Goal: Task Accomplishment & Management: Manage account settings

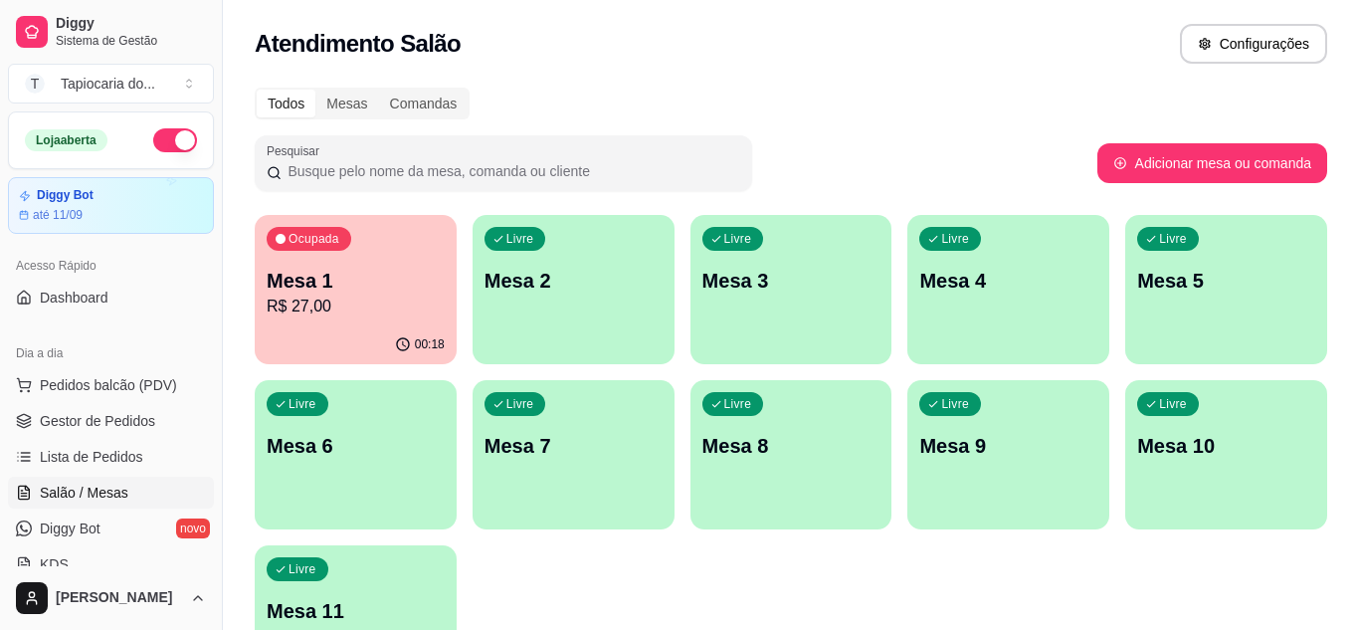
scroll to position [199, 0]
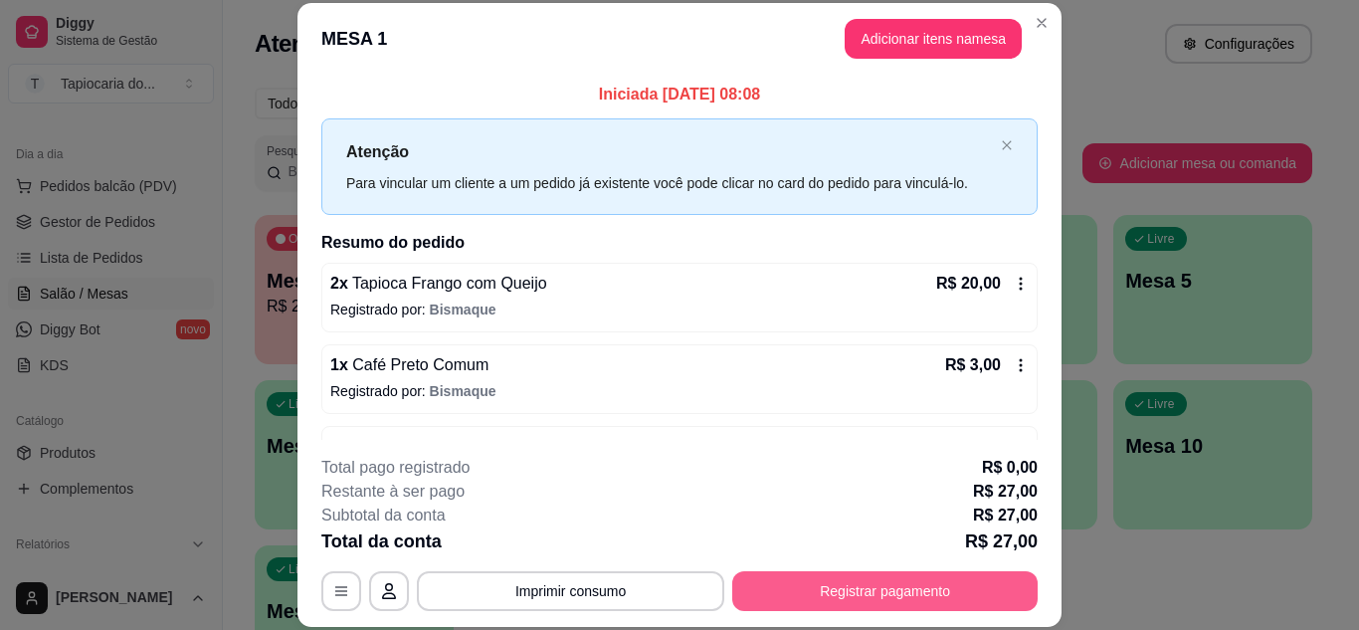
click at [845, 587] on button "Registrar pagamento" at bounding box center [884, 591] width 305 height 40
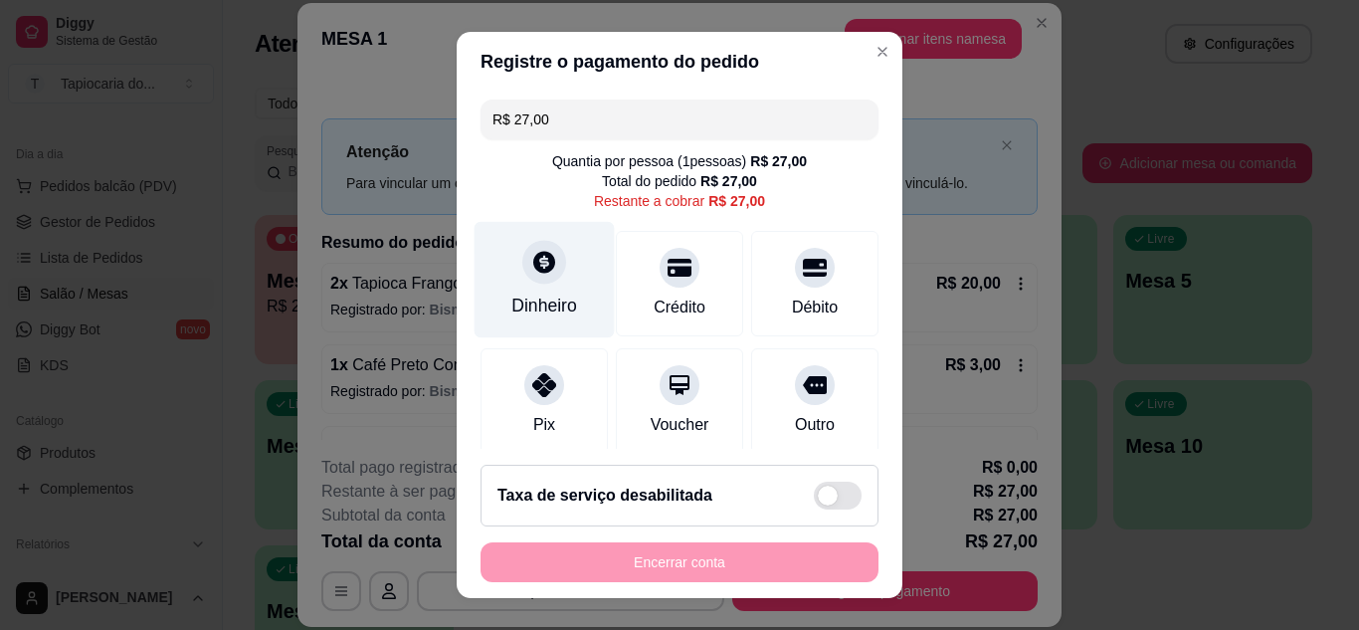
click at [526, 301] on div "Dinheiro" at bounding box center [544, 305] width 66 height 26
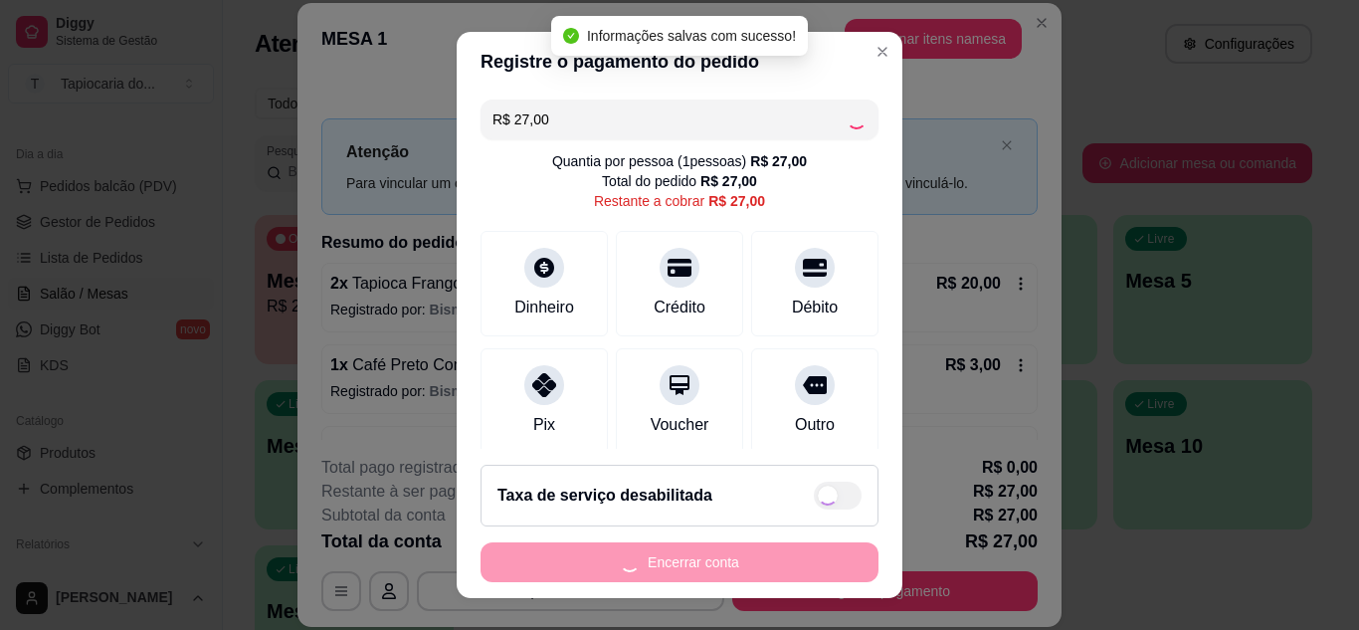
type input "R$ 0,00"
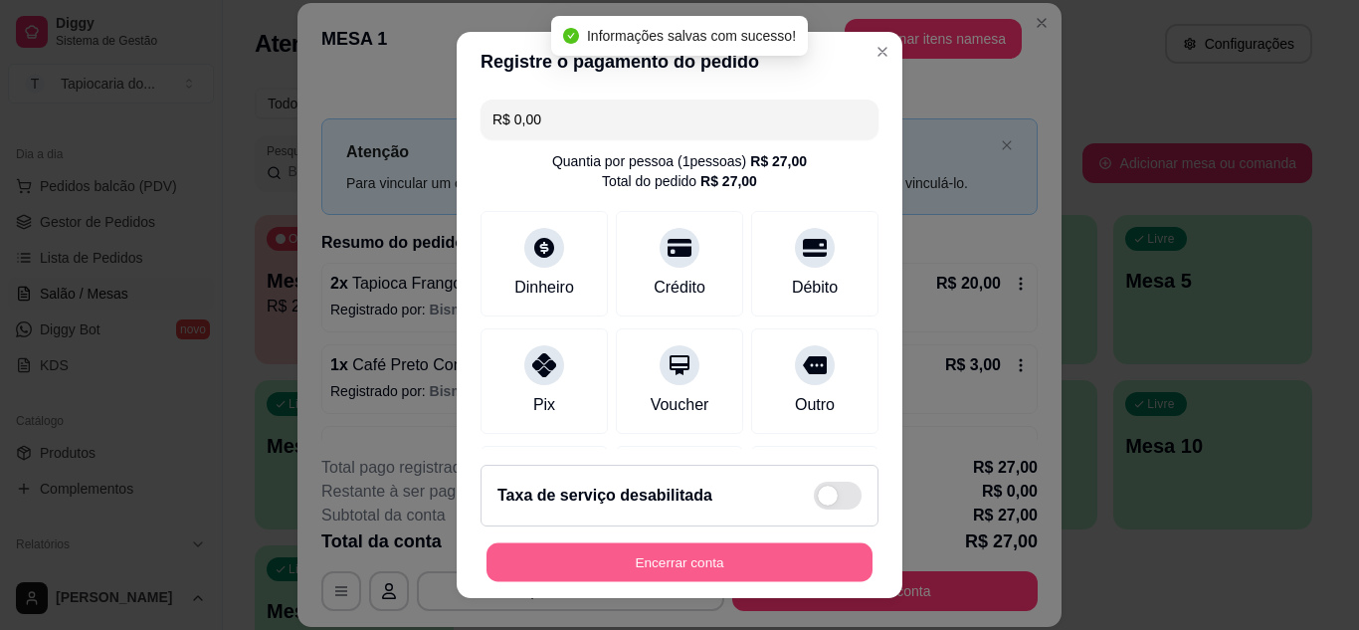
click at [778, 563] on button "Encerrar conta" at bounding box center [679, 562] width 386 height 39
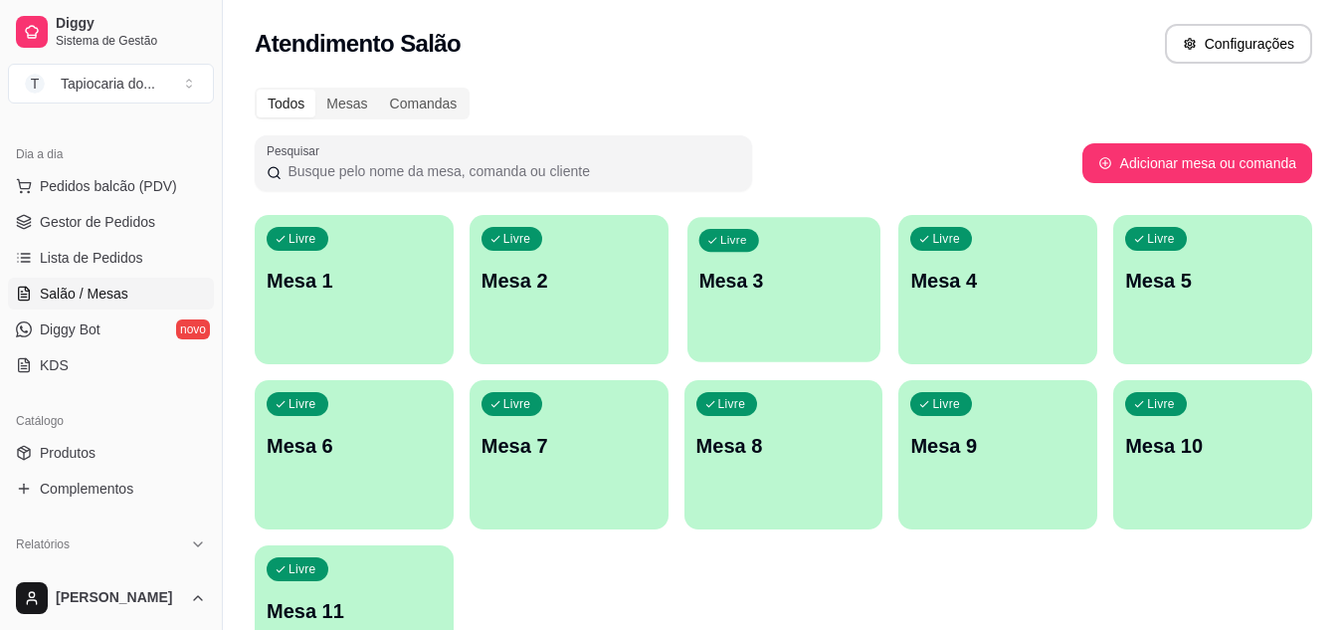
click at [835, 295] on div "Livre Mesa 3" at bounding box center [783, 277] width 193 height 121
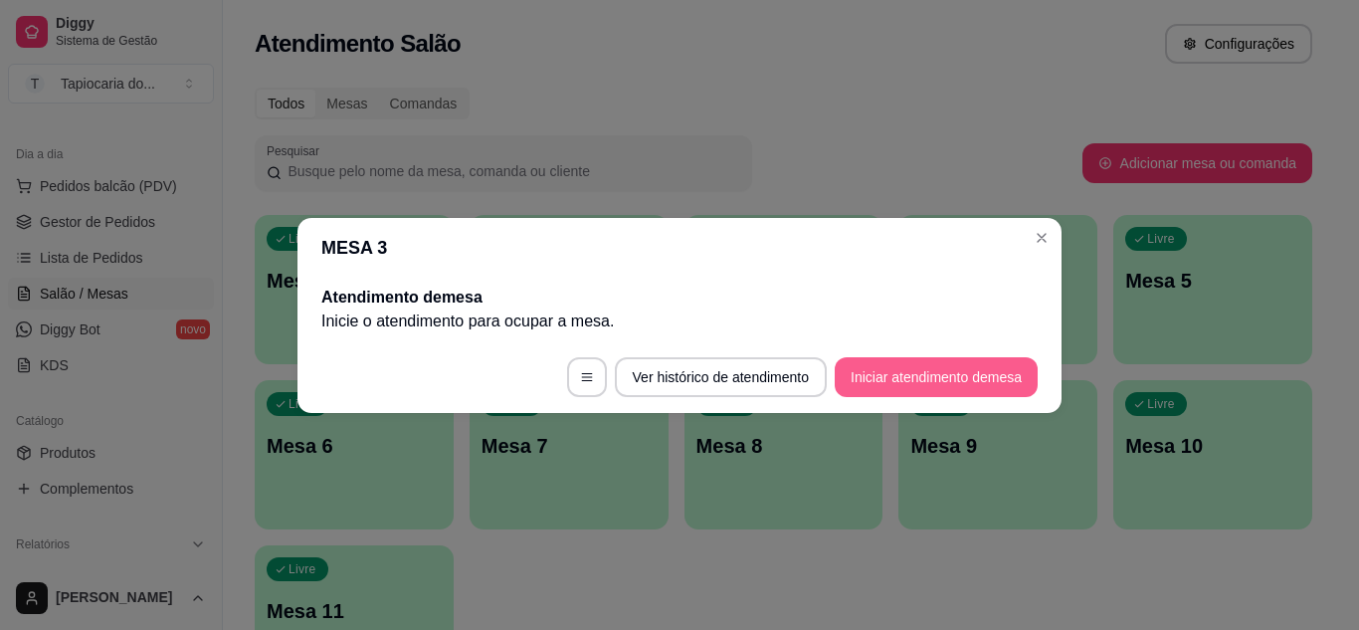
click at [903, 384] on button "Iniciar atendimento de mesa" at bounding box center [935, 377] width 203 height 40
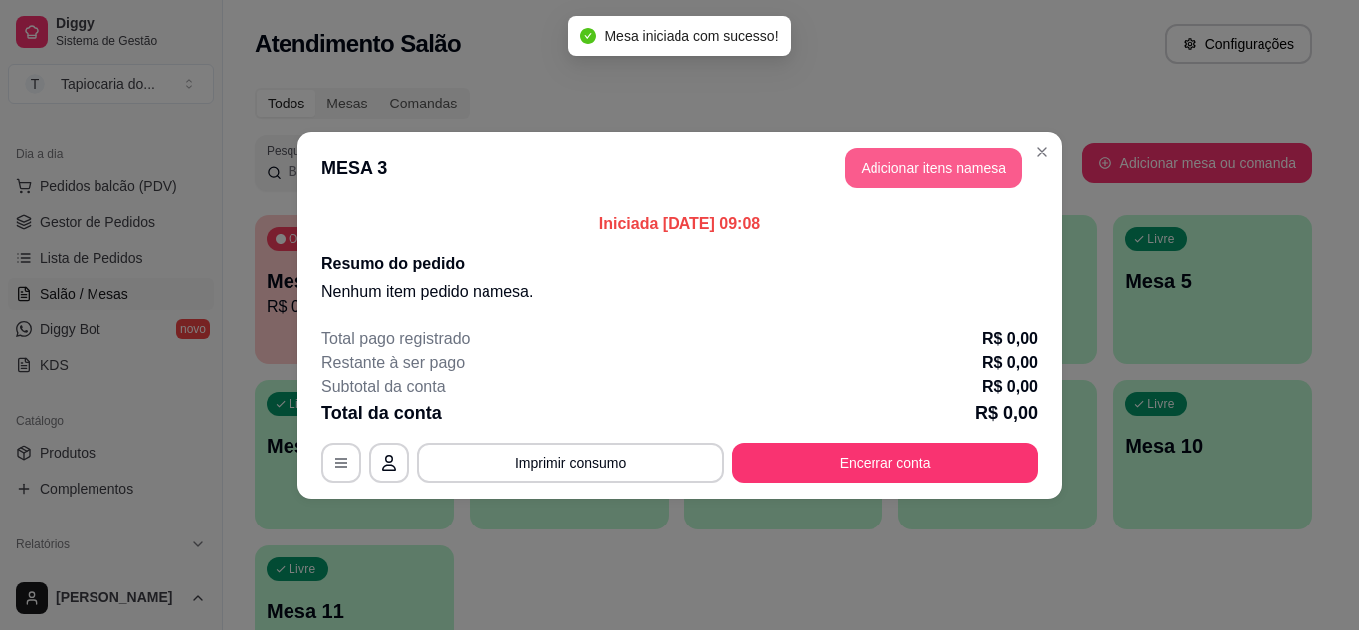
click at [930, 151] on button "Adicionar itens na mesa" at bounding box center [932, 168] width 177 height 40
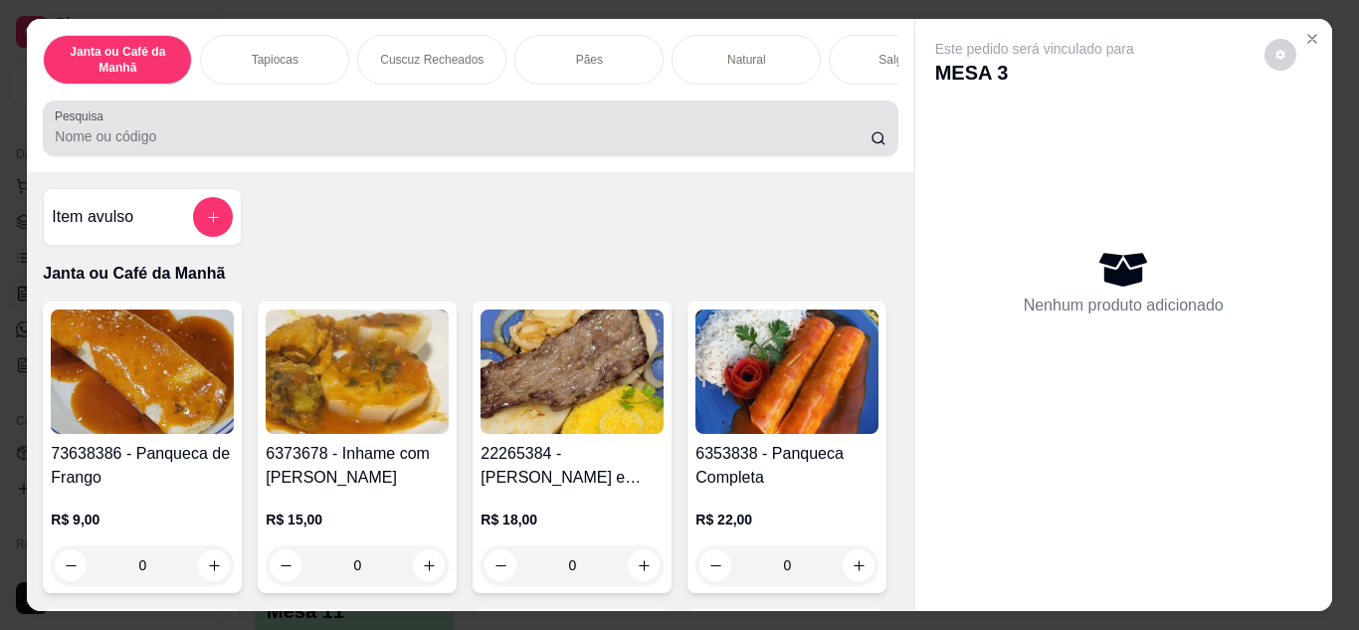
click at [572, 134] on input "Pesquisa" at bounding box center [463, 136] width 816 height 20
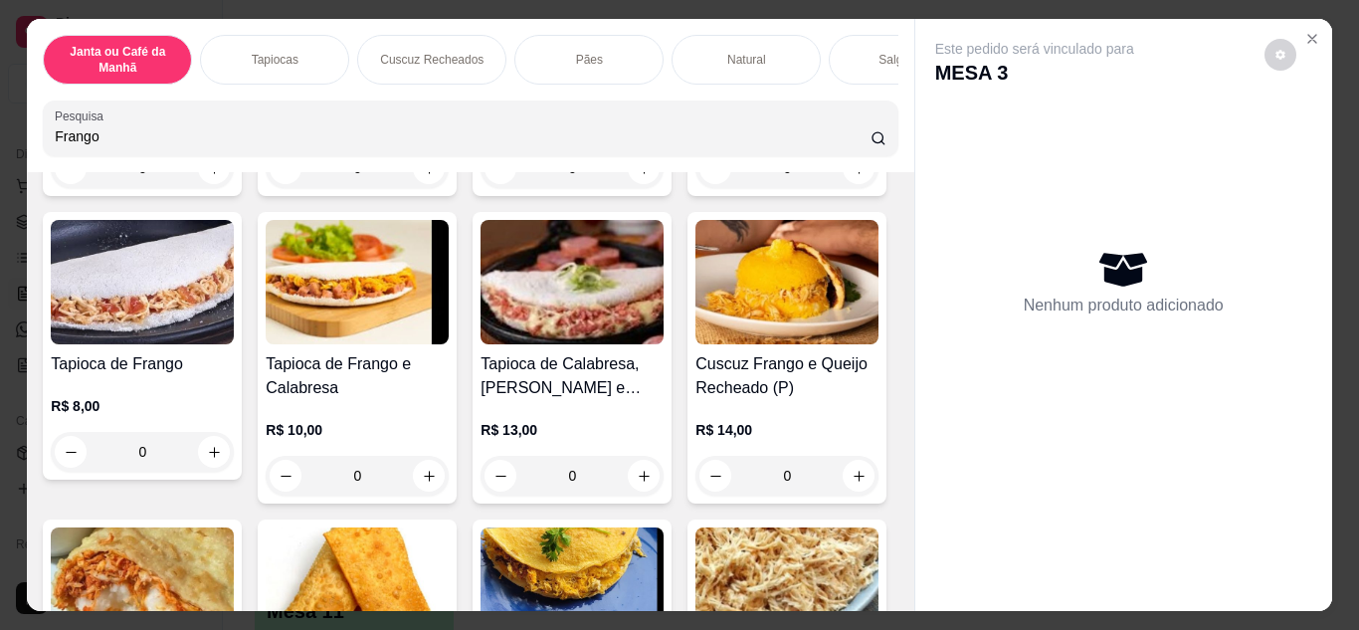
scroll to position [398, 0]
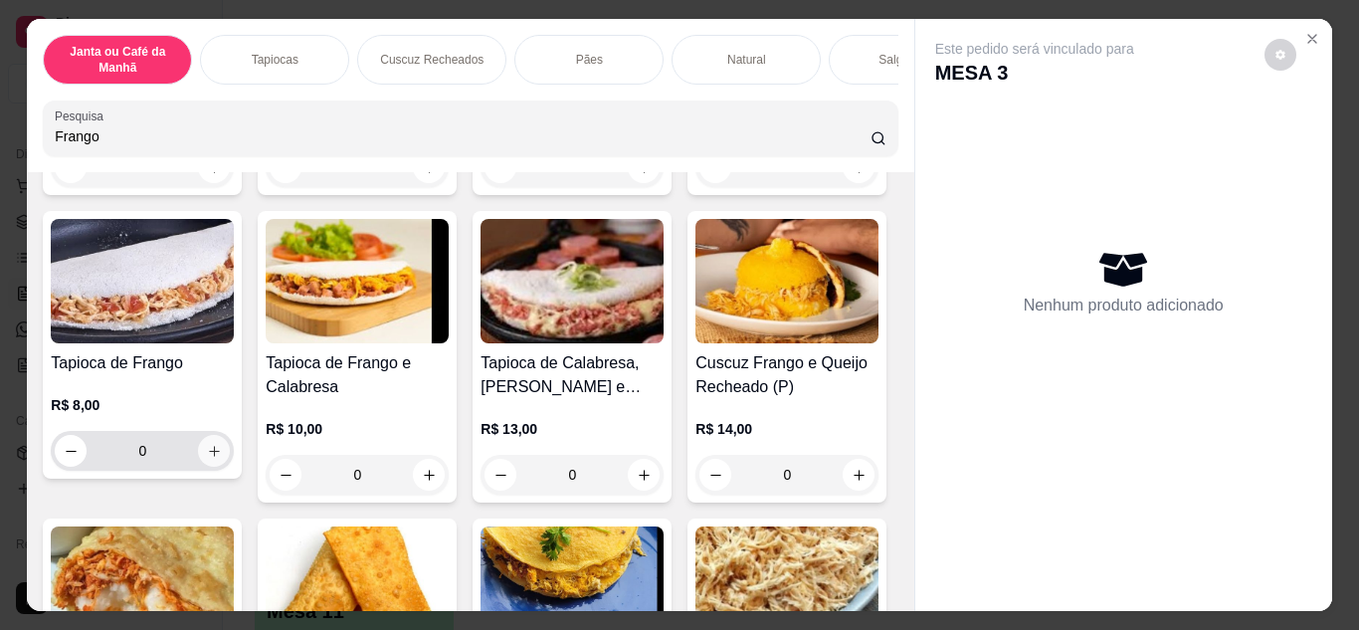
type input "Frango"
click at [222, 452] on icon "increase-product-quantity" at bounding box center [214, 451] width 15 height 15
type input "1"
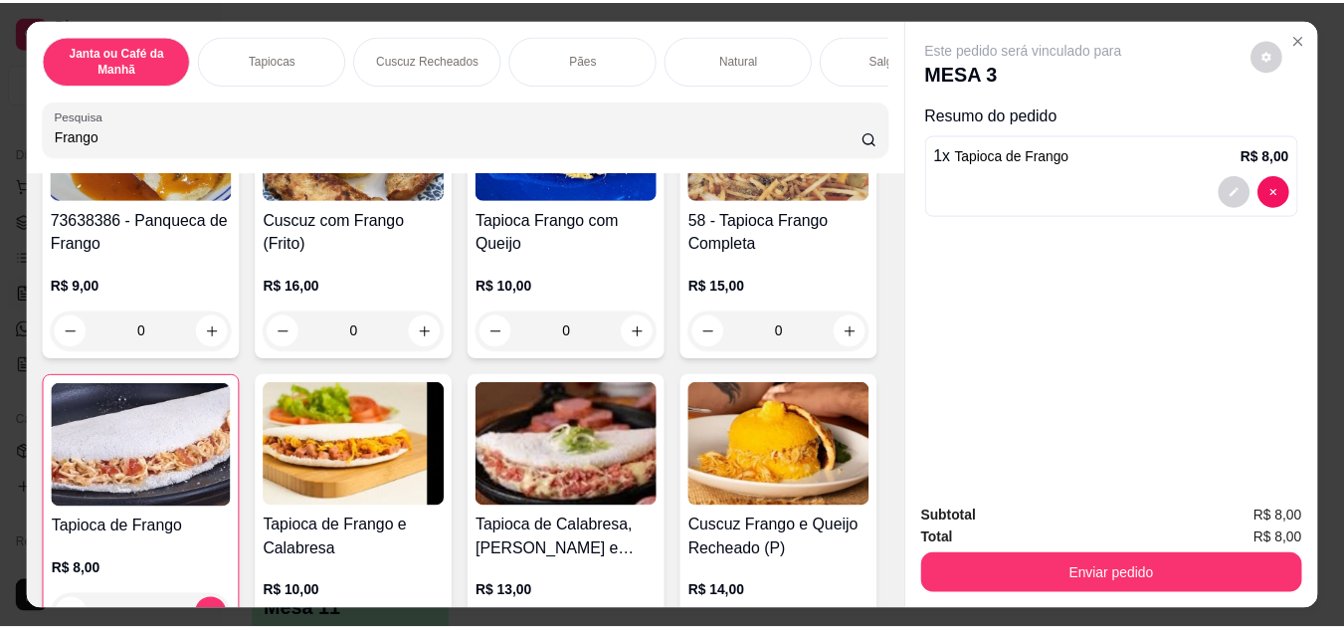
scroll to position [0, 0]
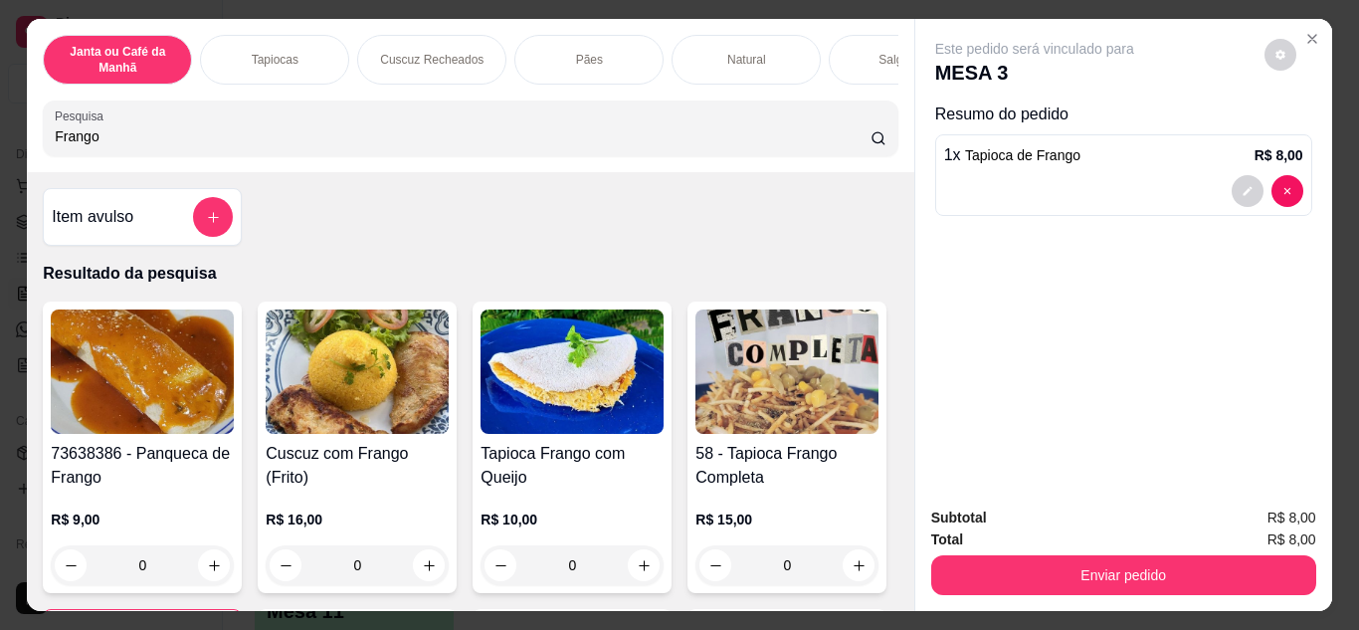
drag, startPoint x: 360, startPoint y: 131, endPoint x: 0, endPoint y: 71, distance: 365.1
click at [0, 71] on div "Janta ou Café da Manhã Tapiocas Cuscuz Recheados Pães Natural Salgados Tapiocas…" at bounding box center [679, 315] width 1359 height 630
drag, startPoint x: 118, startPoint y: 136, endPoint x: 45, endPoint y: 100, distance: 81.8
click at [0, 116] on div "Janta ou Café da Manhã Tapiocas Cuscuz Recheados Pães Natural Salgados Tapiocas…" at bounding box center [679, 315] width 1359 height 630
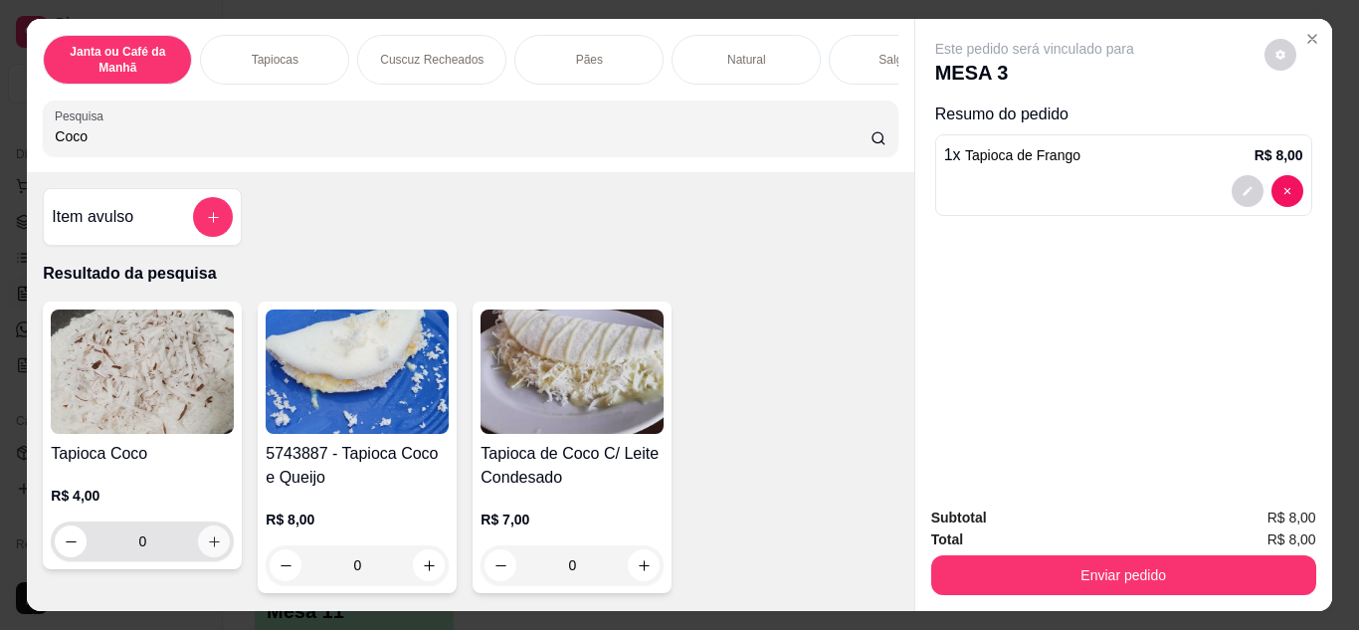
type input "Coco"
click at [207, 546] on icon "increase-product-quantity" at bounding box center [214, 541] width 15 height 15
type input "1"
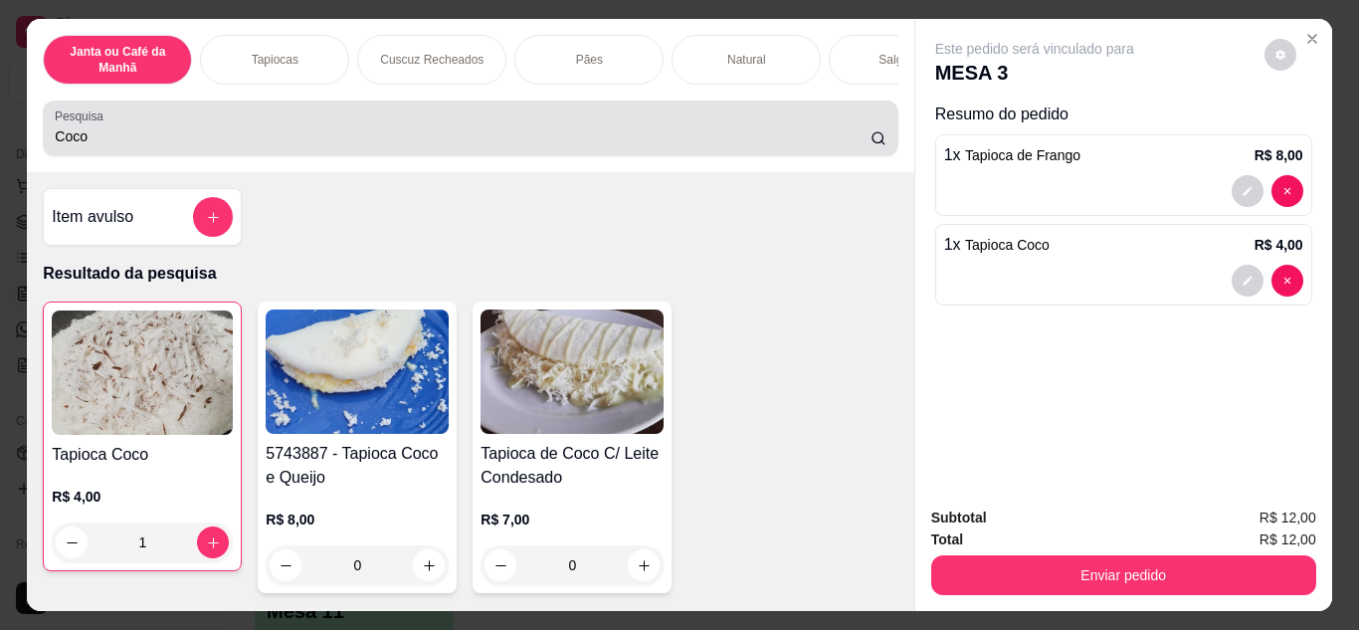
click at [214, 142] on input "Coco" at bounding box center [463, 136] width 816 height 20
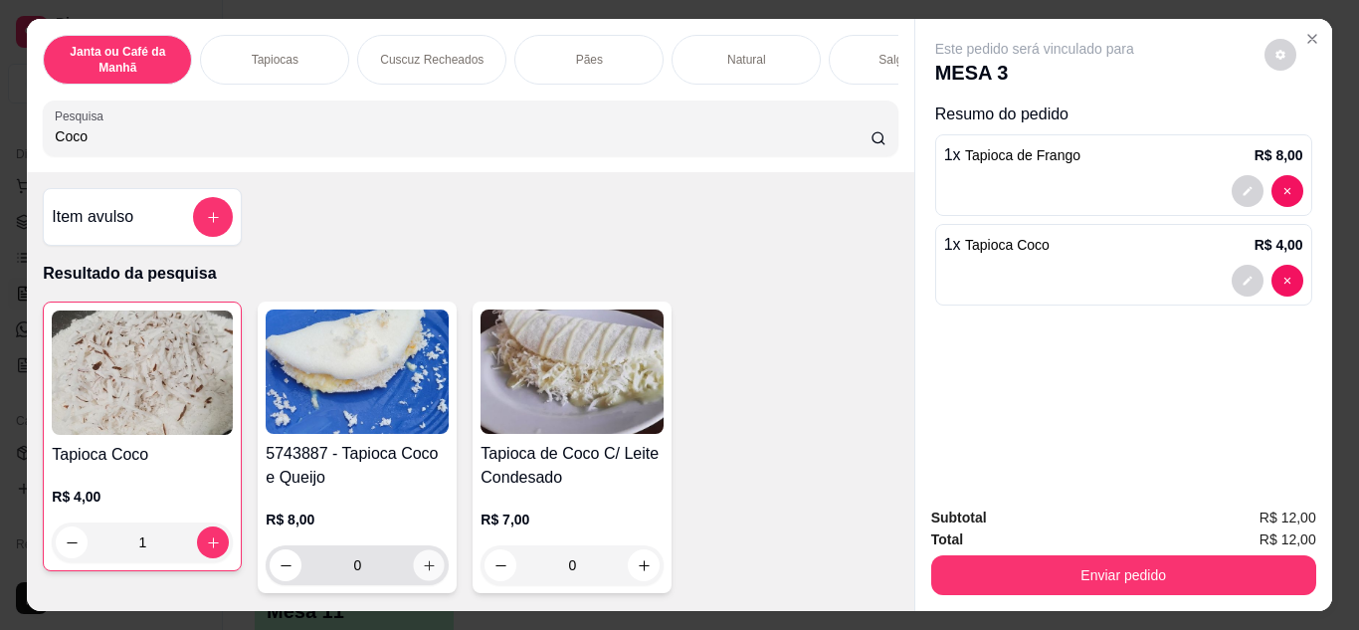
click at [422, 566] on icon "increase-product-quantity" at bounding box center [429, 565] width 15 height 15
type input "1"
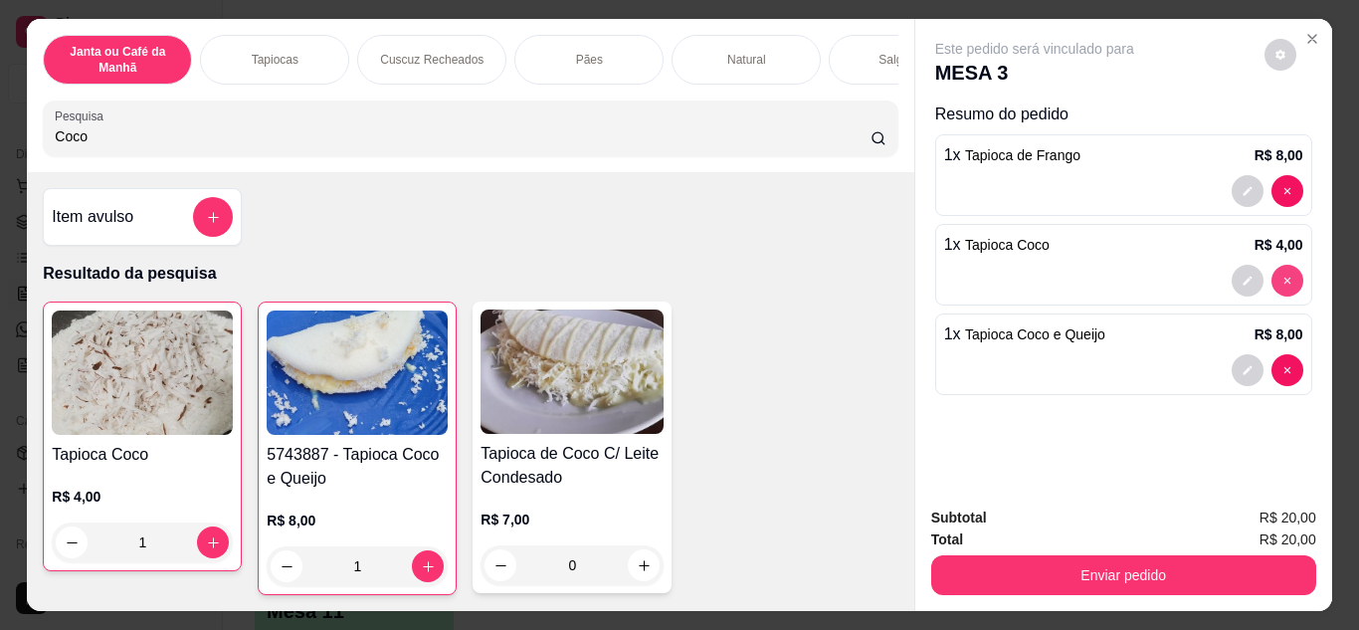
type input "0"
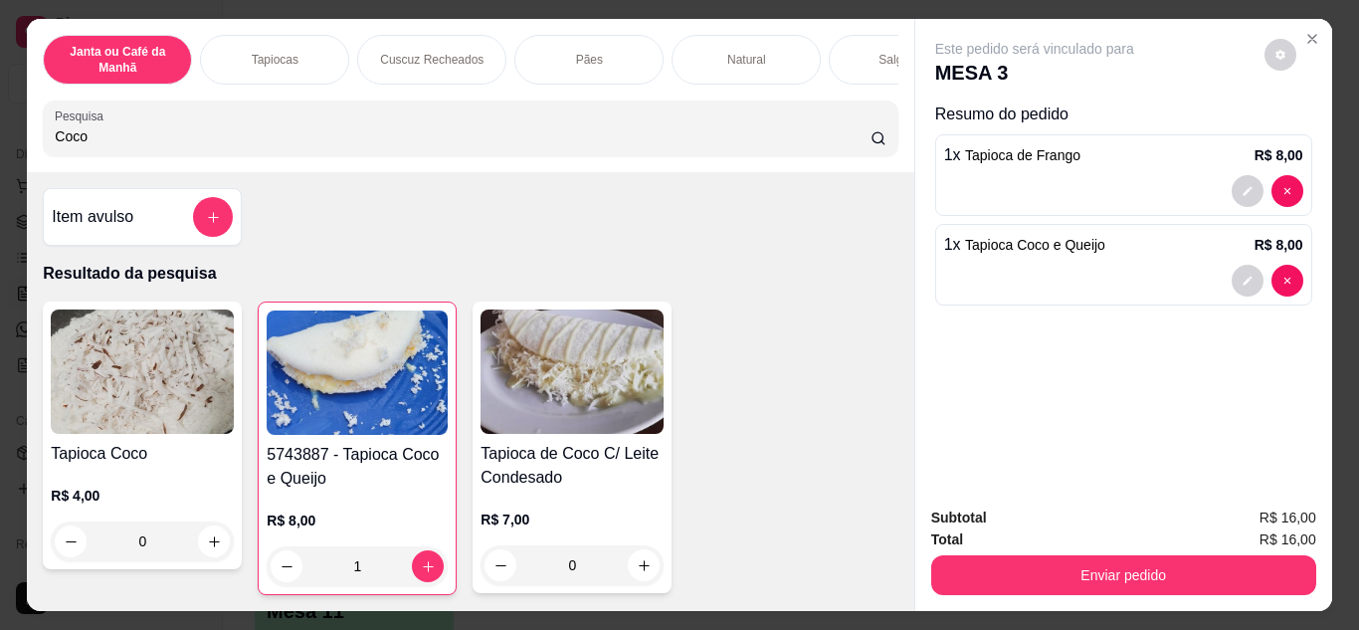
click at [599, 141] on input "Coco" at bounding box center [463, 136] width 816 height 20
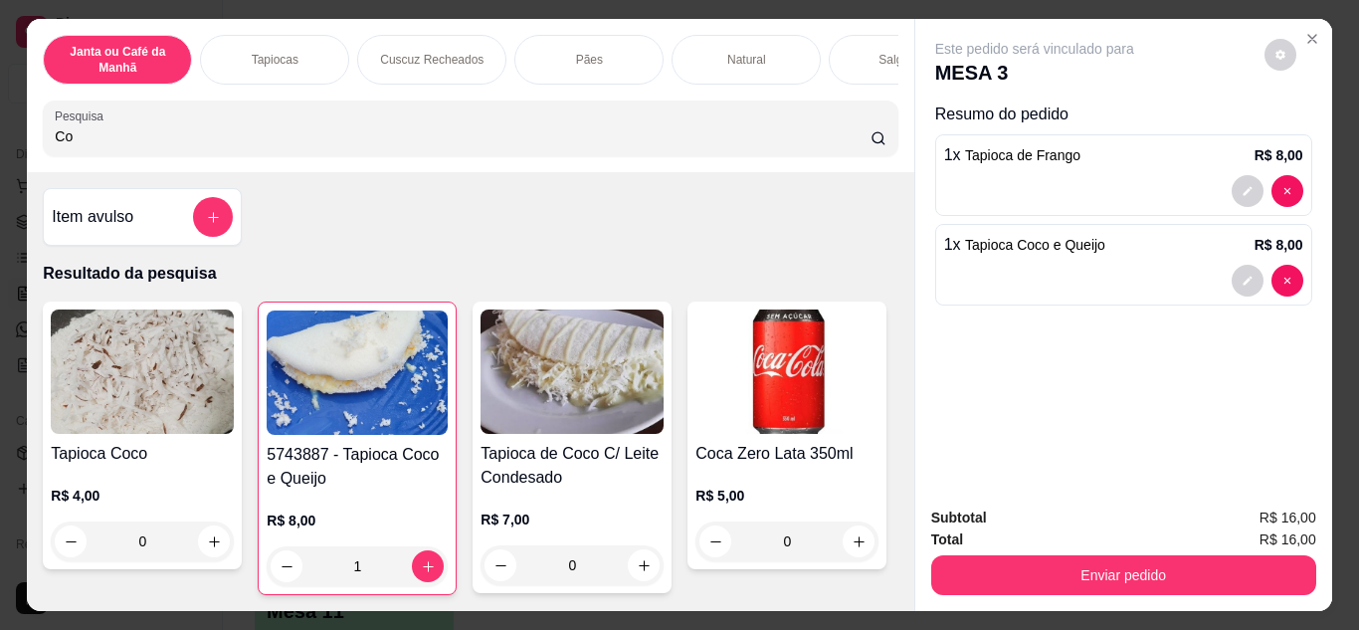
type input "C"
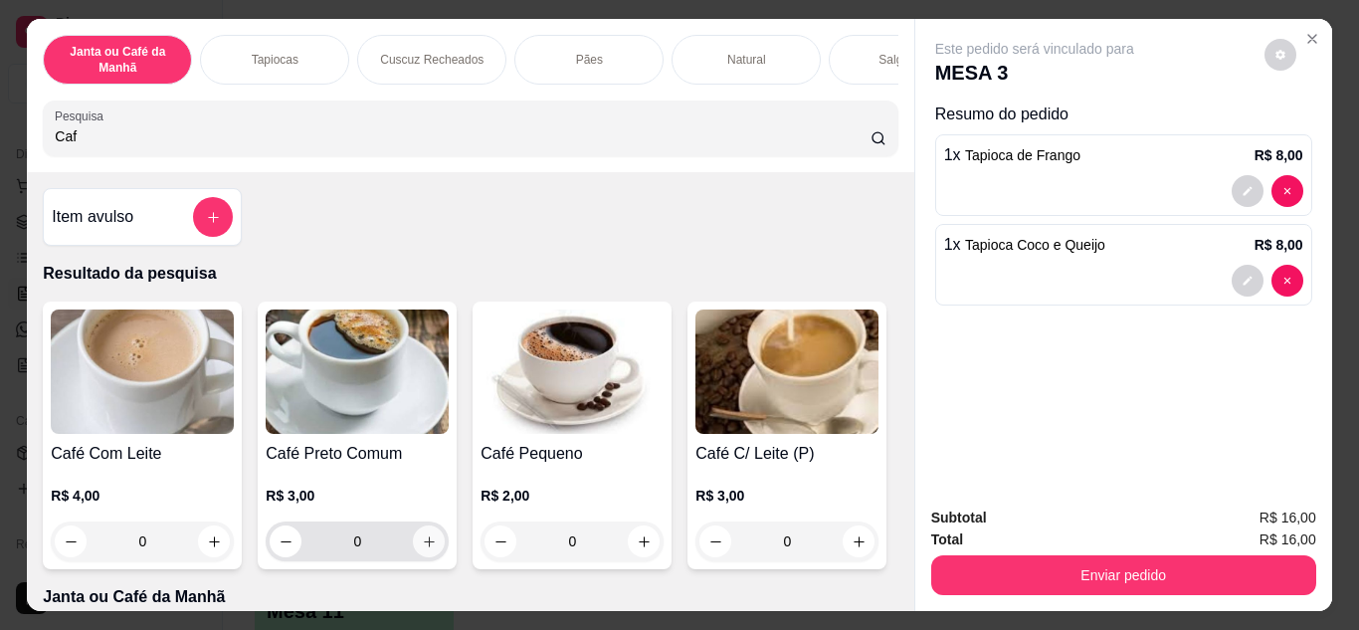
type input "Caf"
click at [425, 549] on icon "increase-product-quantity" at bounding box center [429, 541] width 15 height 15
type input "1"
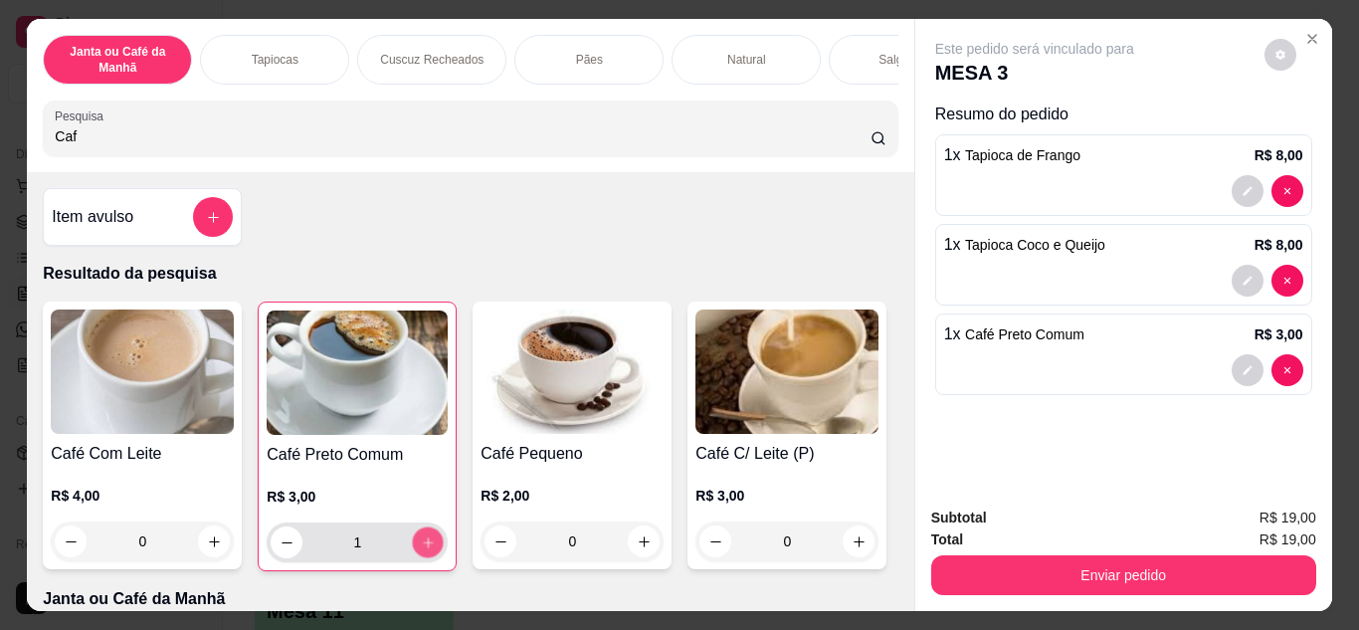
click at [425, 550] on icon "increase-product-quantity" at bounding box center [428, 542] width 15 height 15
type input "2"
click at [1241, 364] on icon "decrease-product-quantity" at bounding box center [1247, 370] width 12 height 12
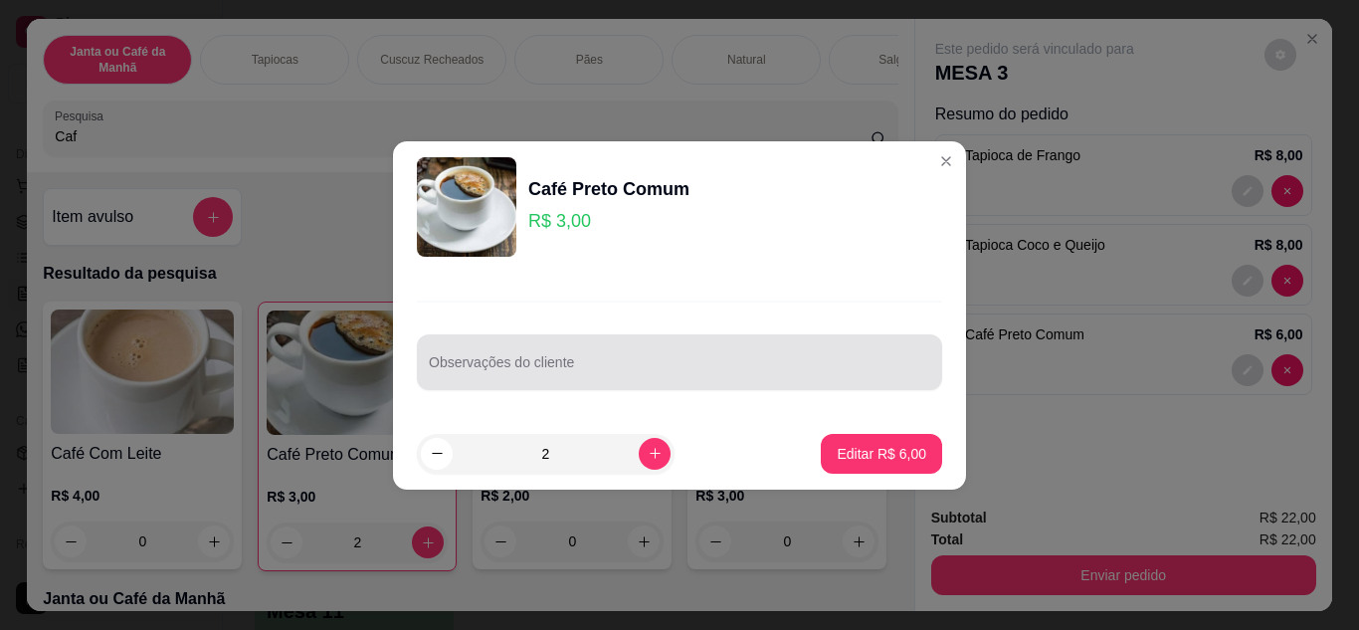
click at [568, 369] on input "Observações do cliente" at bounding box center [679, 370] width 501 height 20
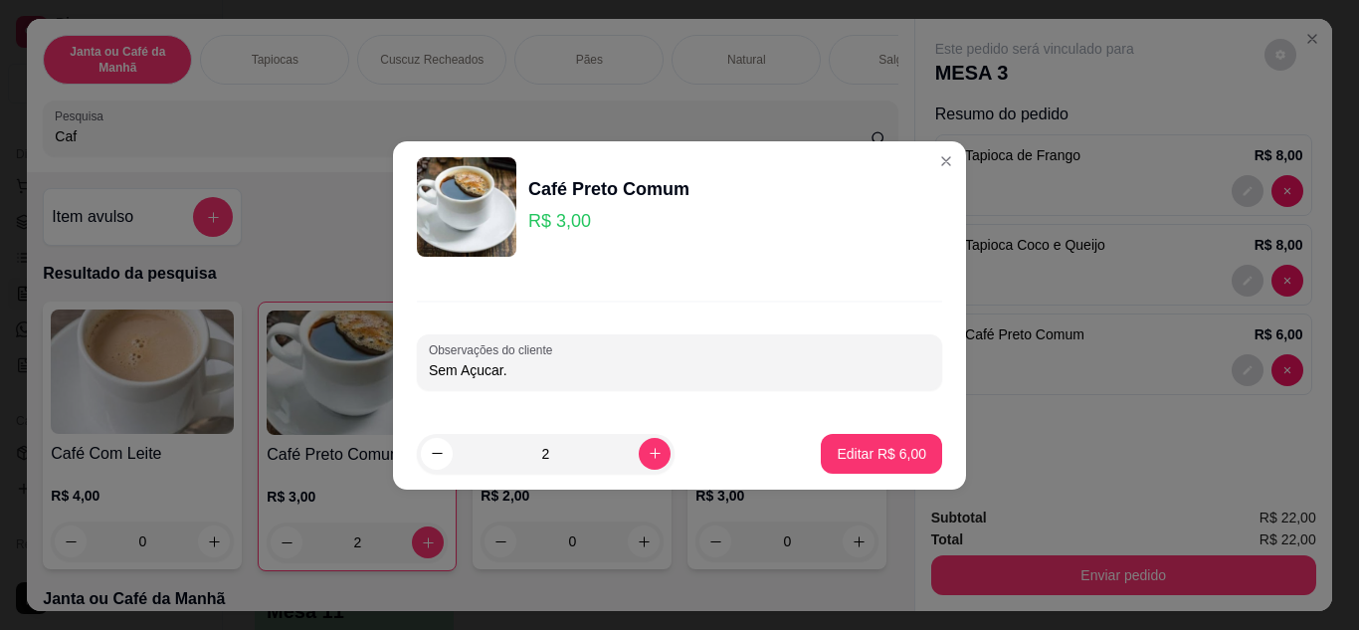
type input "Sem Açucar."
click at [912, 446] on button "Editar R$ 6,00" at bounding box center [881, 453] width 117 height 39
type input "0"
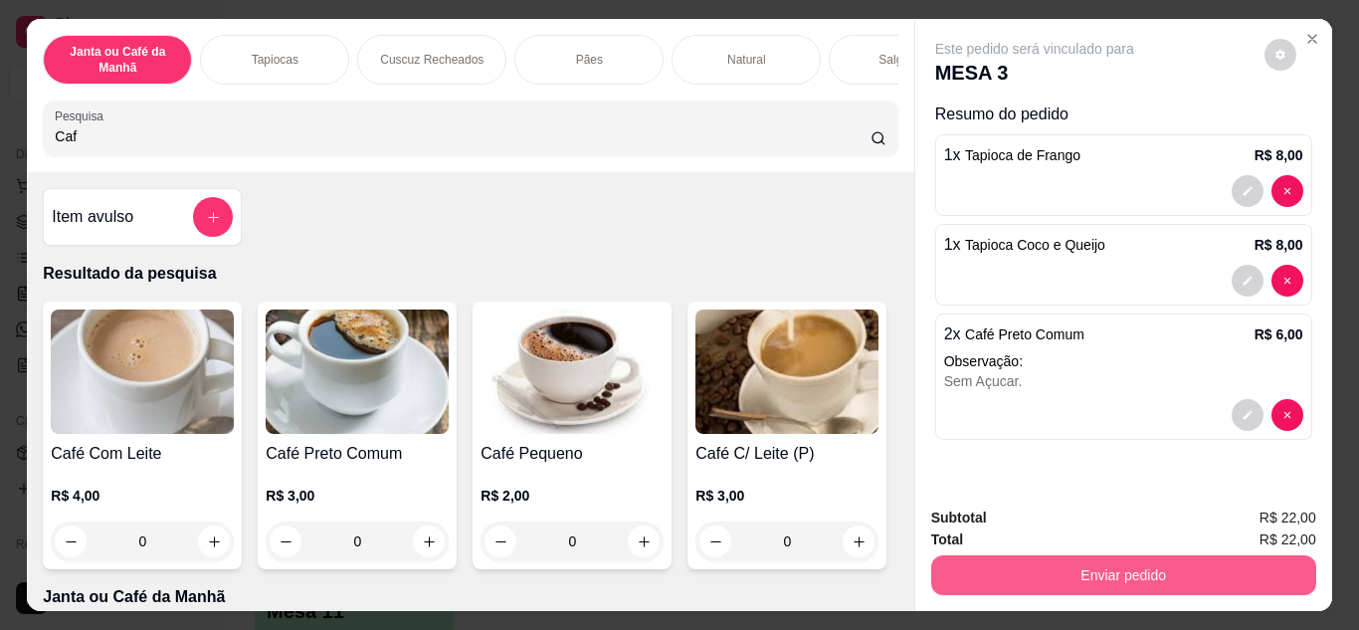
click at [1107, 564] on button "Enviar pedido" at bounding box center [1123, 575] width 385 height 40
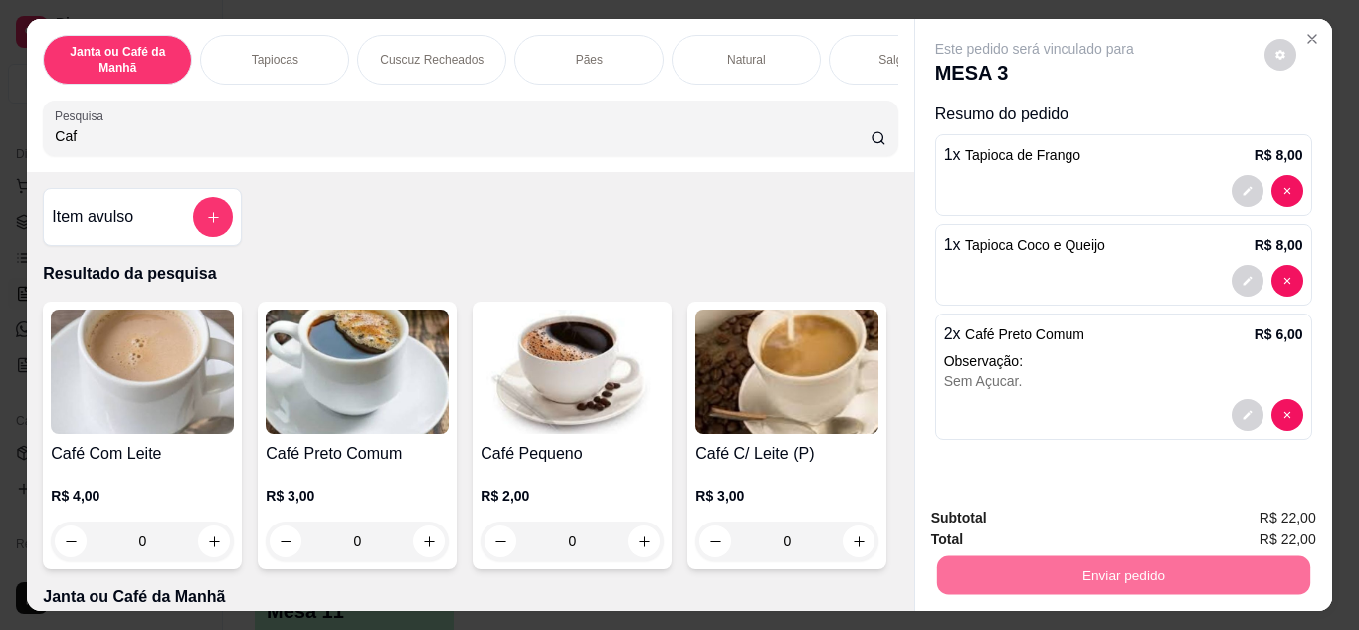
click at [1085, 512] on button "Não registrar e enviar pedido" at bounding box center [1057, 518] width 201 height 37
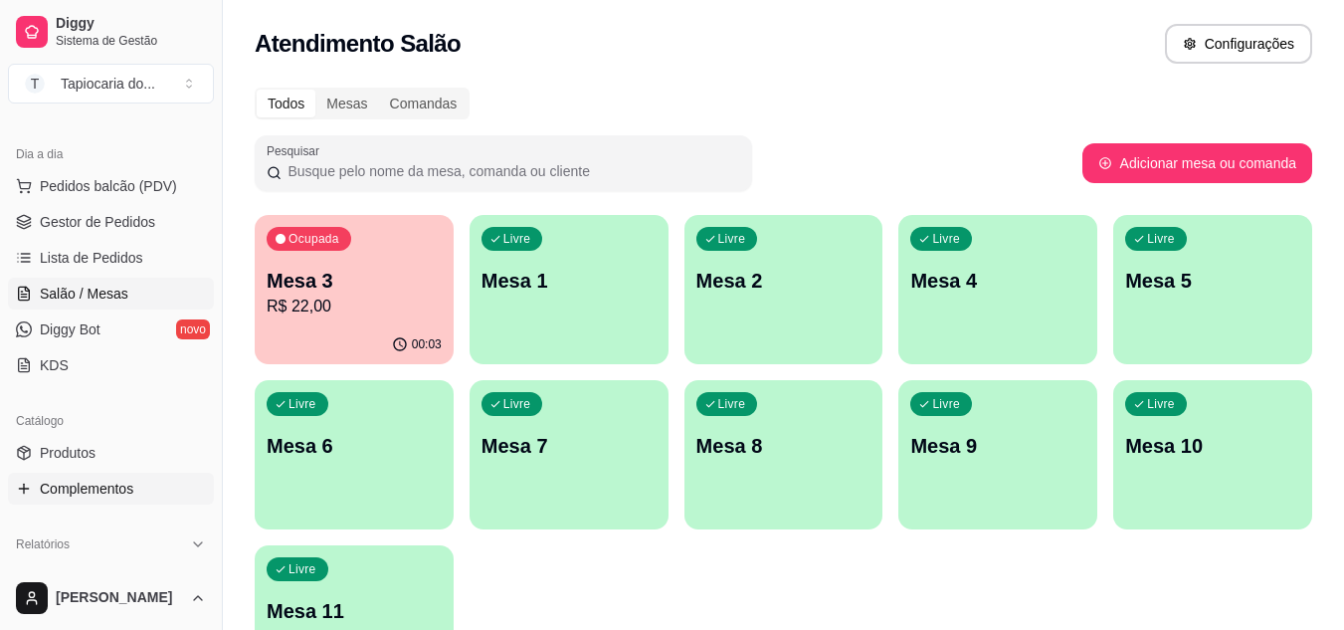
click at [112, 486] on span "Complementos" at bounding box center [86, 488] width 93 height 20
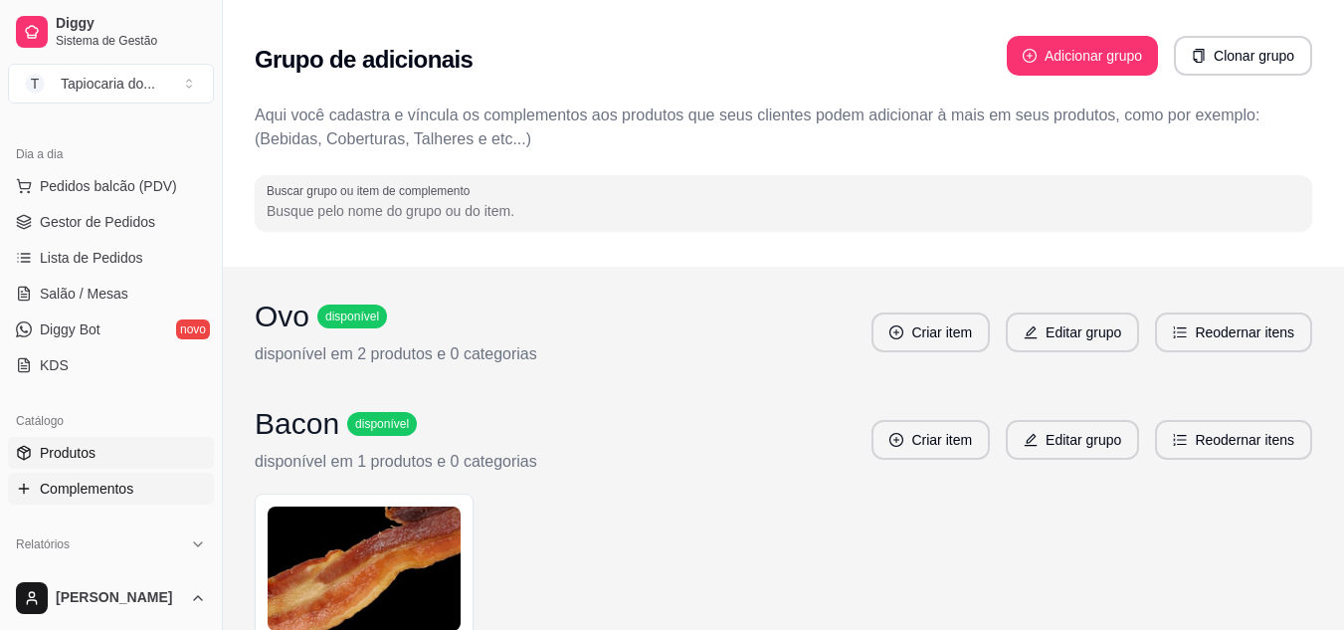
click at [75, 450] on span "Produtos" at bounding box center [68, 453] width 56 height 20
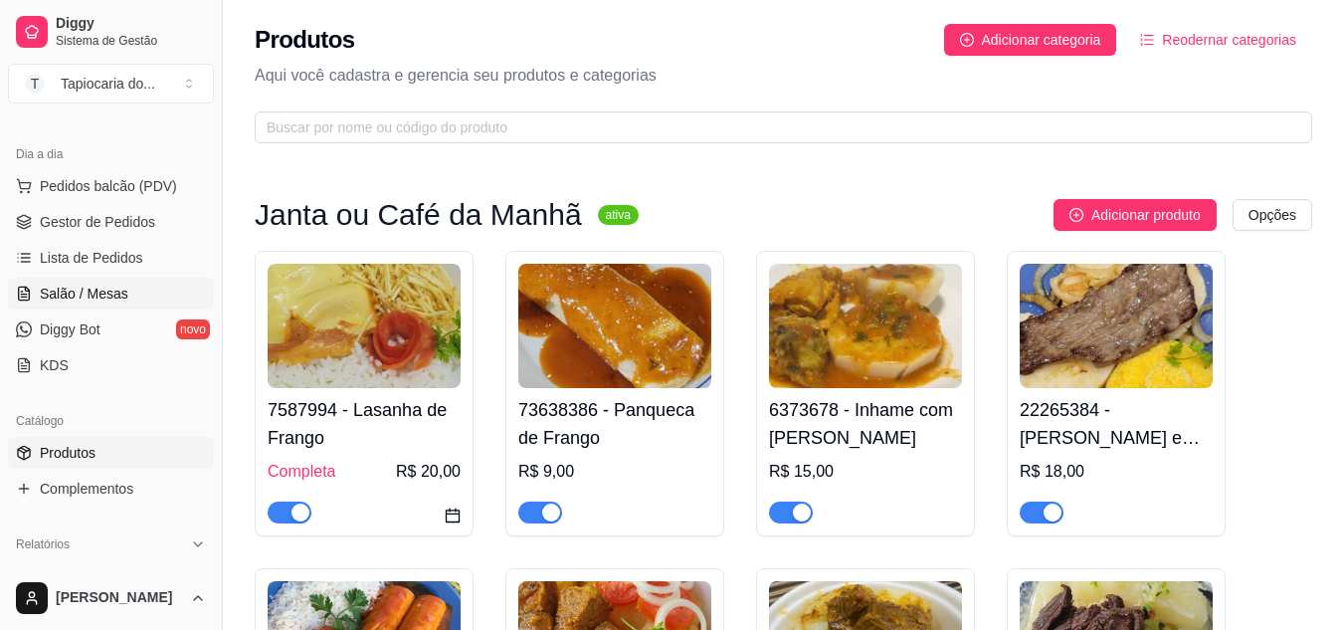
click at [112, 304] on link "Salão / Mesas" at bounding box center [111, 293] width 206 height 32
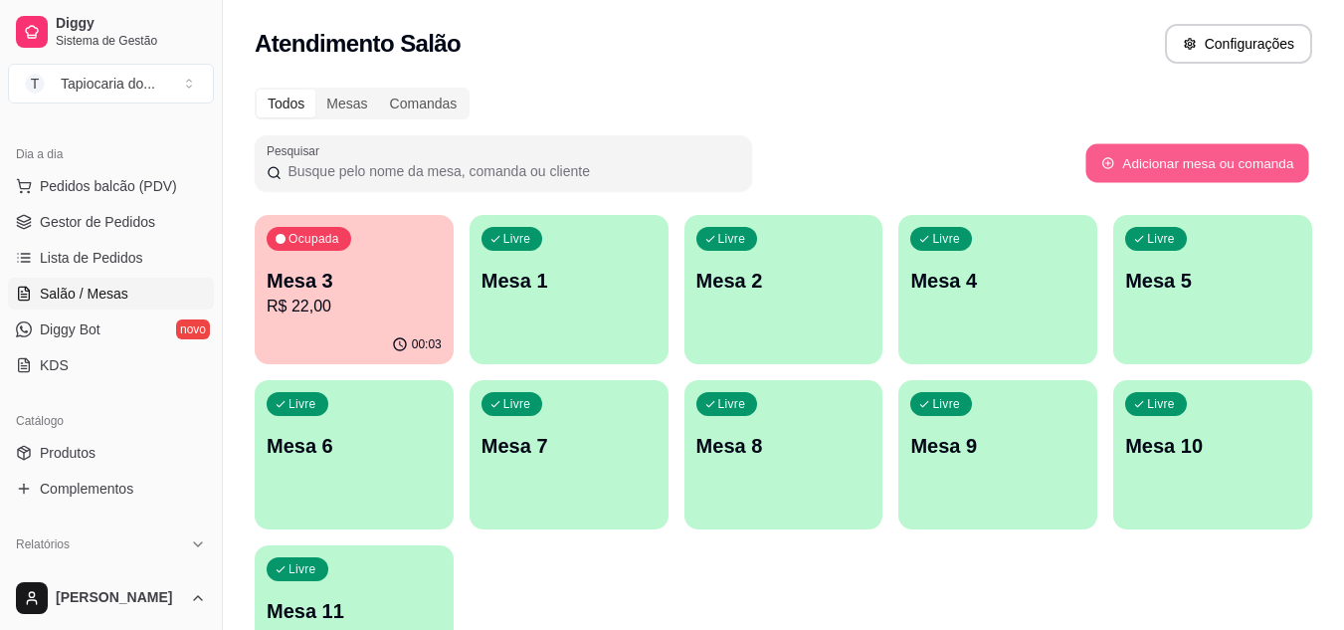
click at [1128, 149] on button "Adicionar mesa ou comanda" at bounding box center [1196, 163] width 223 height 39
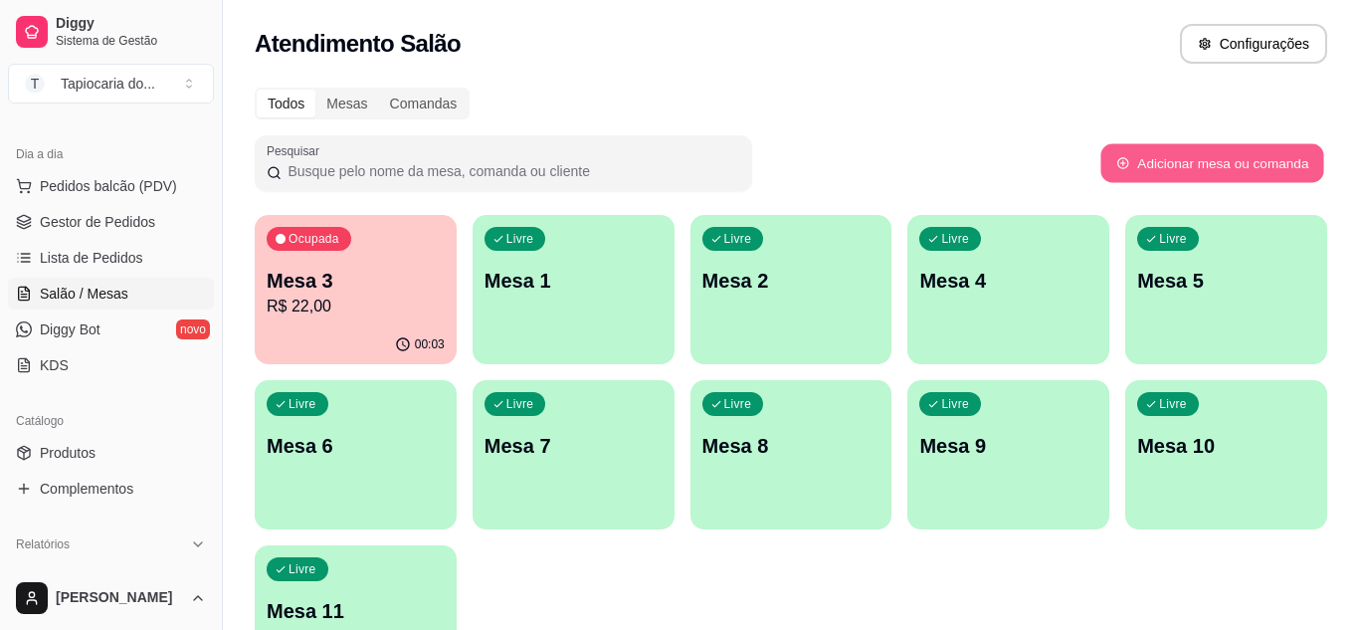
select select "TABLE"
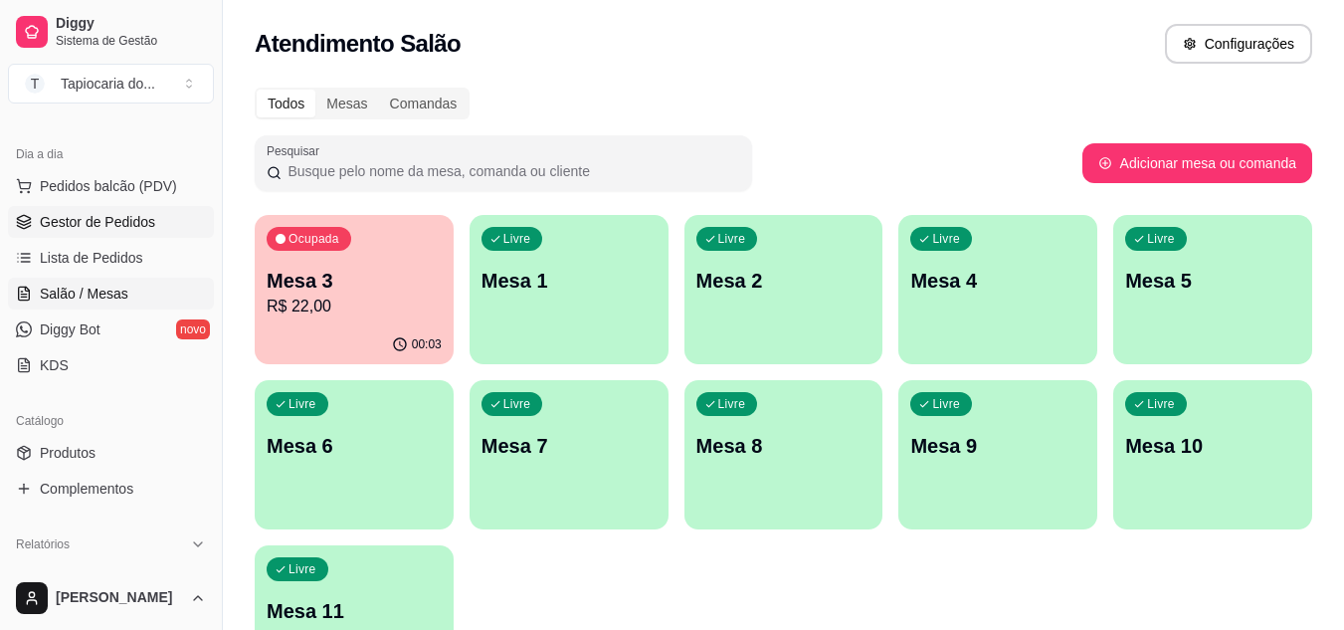
click at [136, 216] on span "Gestor de Pedidos" at bounding box center [97, 222] width 115 height 20
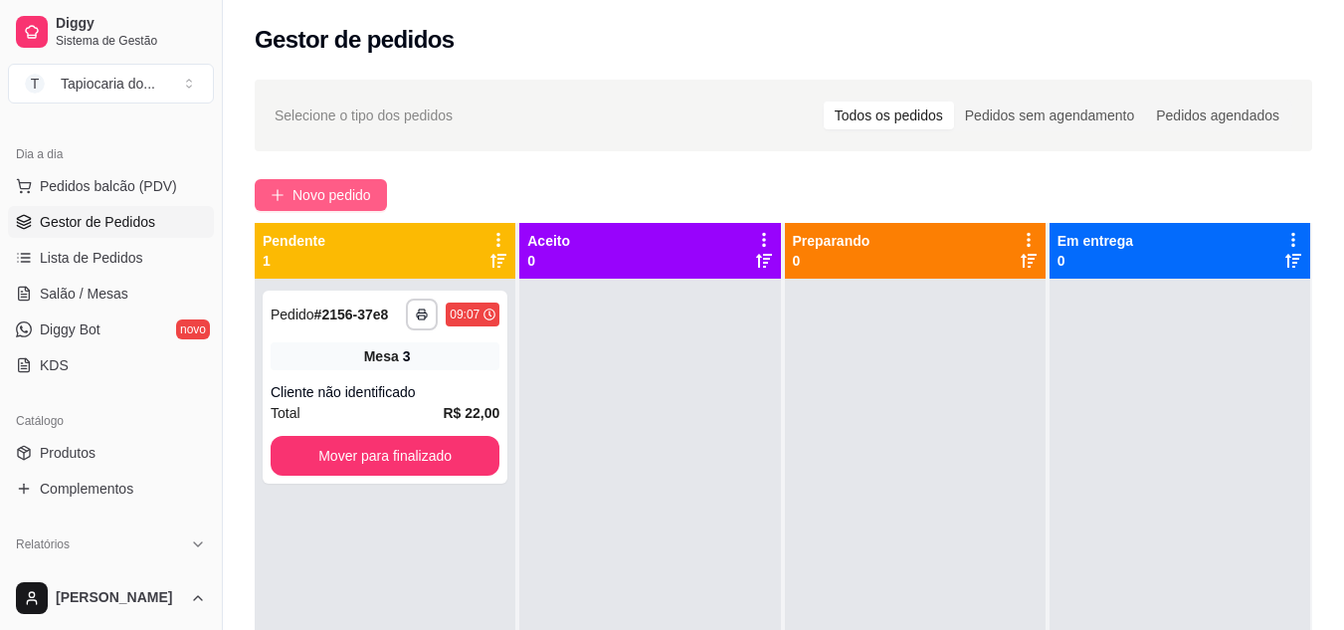
click at [359, 201] on span "Novo pedido" at bounding box center [331, 195] width 79 height 22
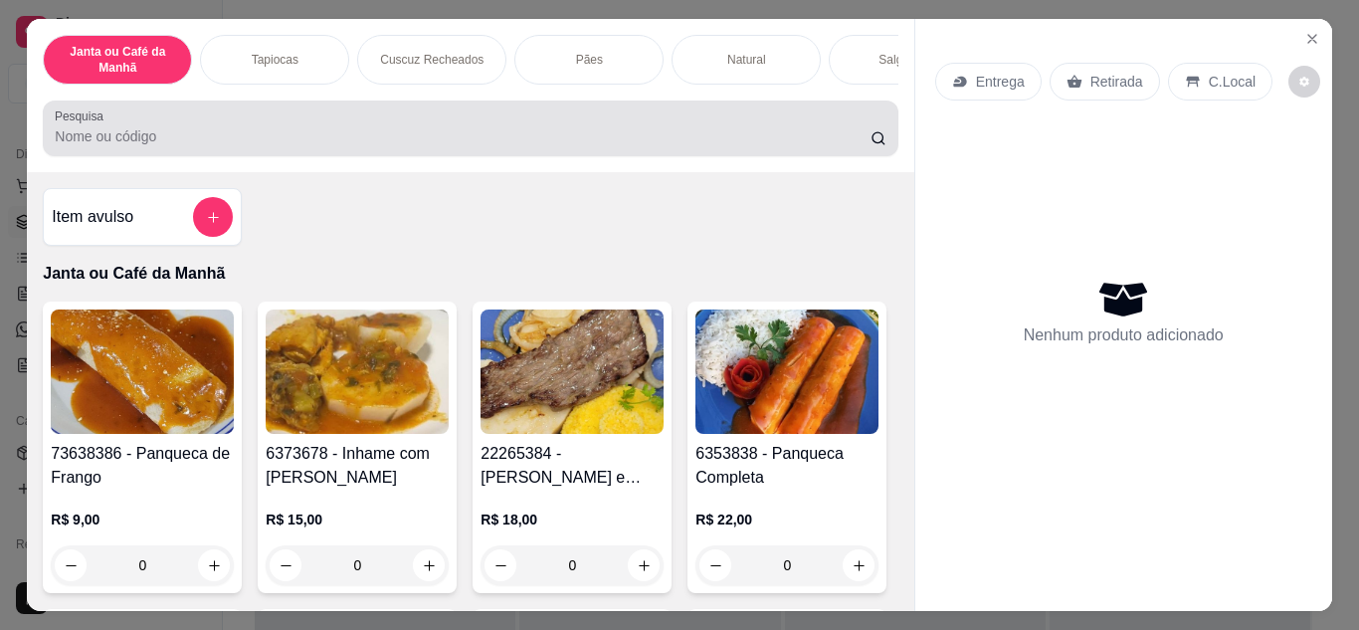
click at [630, 146] on input "Pesquisa" at bounding box center [463, 136] width 816 height 20
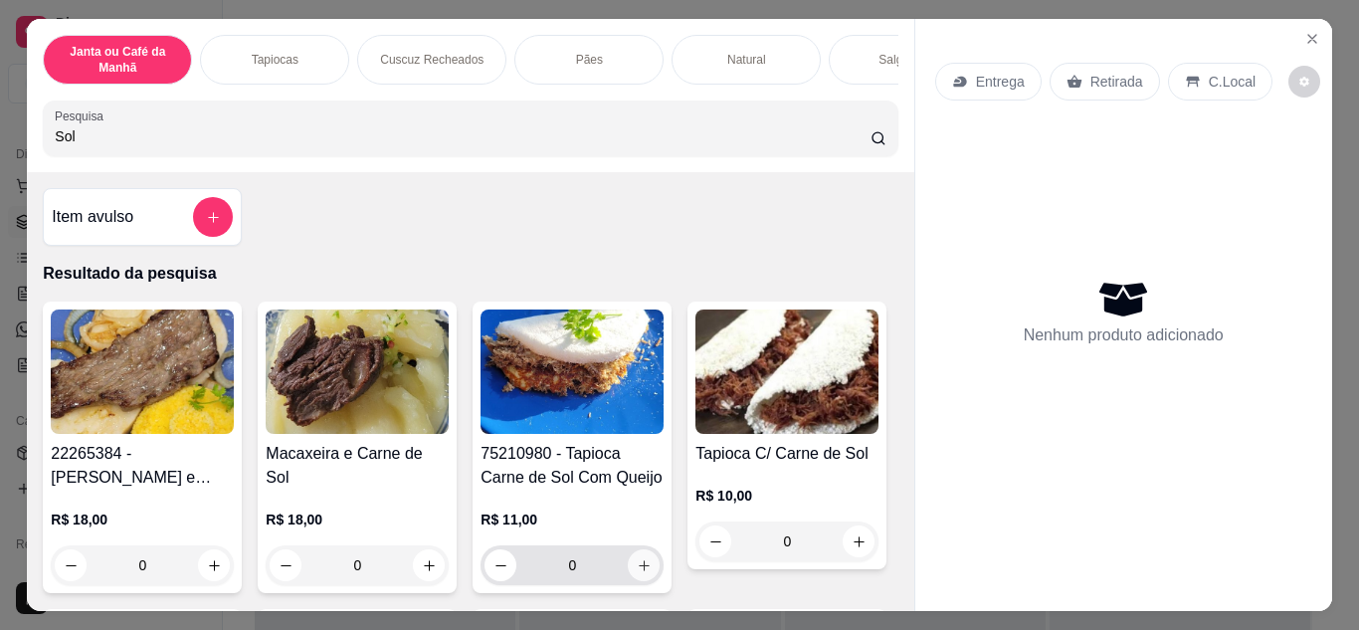
type input "Sol"
click at [637, 573] on icon "increase-product-quantity" at bounding box center [644, 565] width 15 height 15
type input "1"
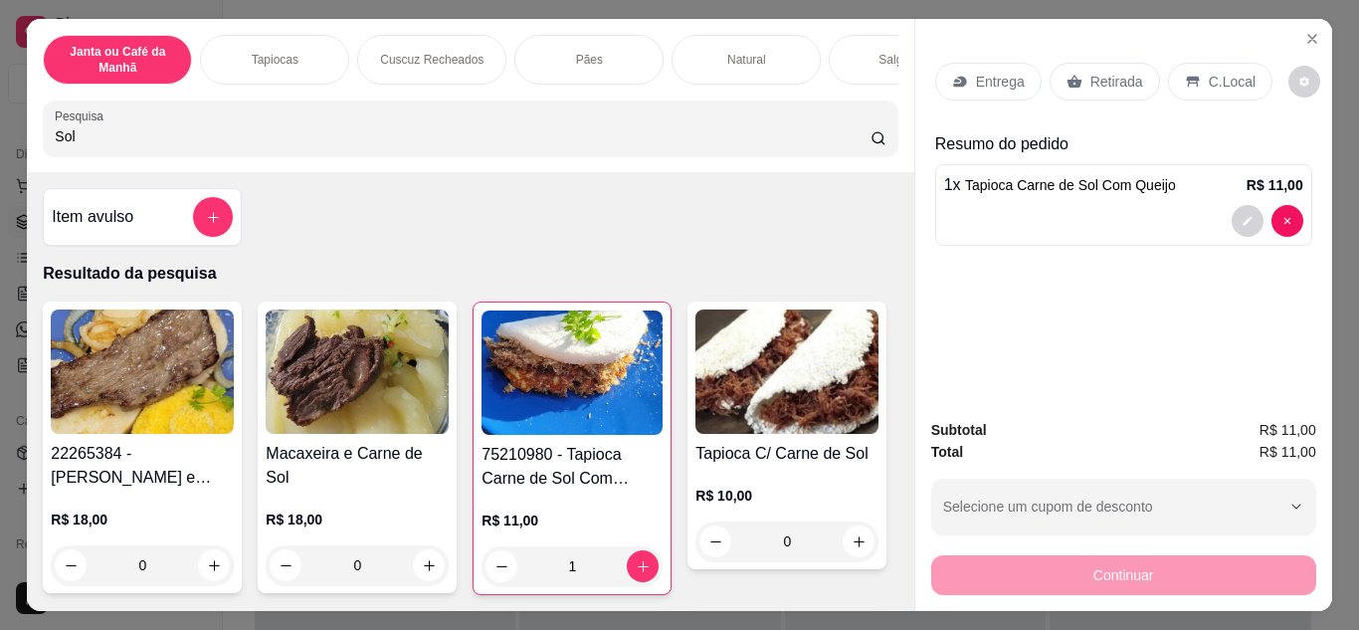
click at [1098, 72] on p "Retirada" at bounding box center [1116, 82] width 53 height 20
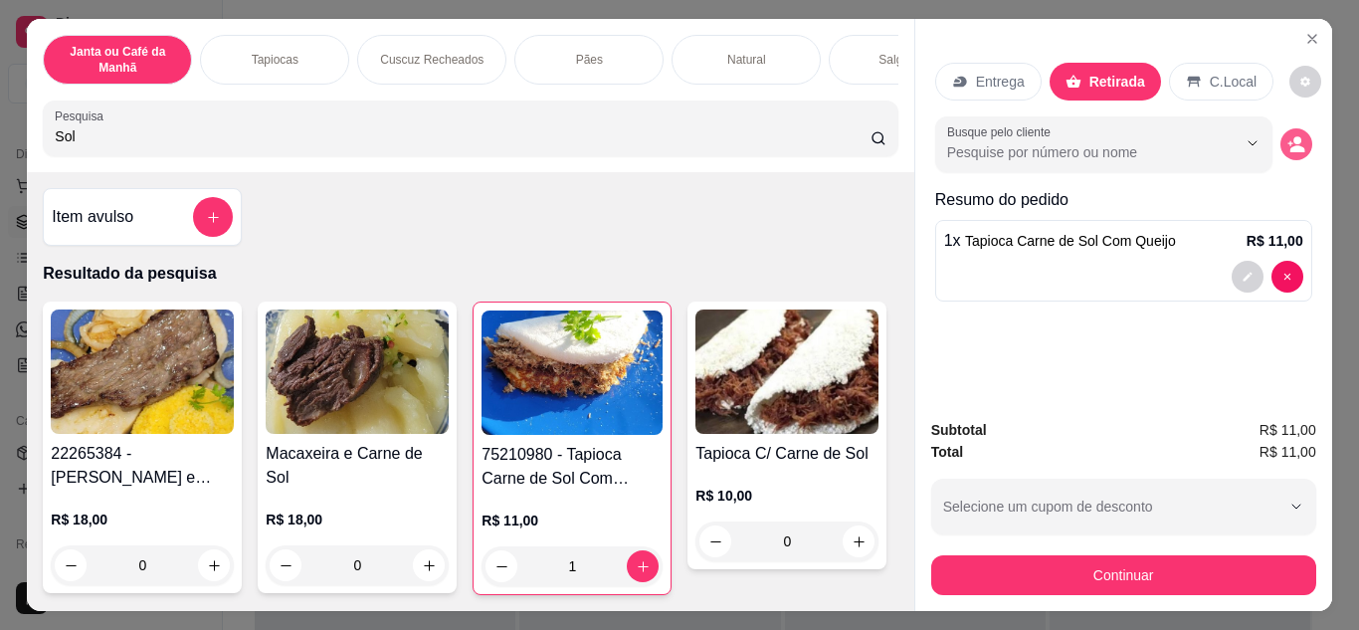
click at [1294, 135] on icon "decrease-product-quantity" at bounding box center [1296, 144] width 18 height 18
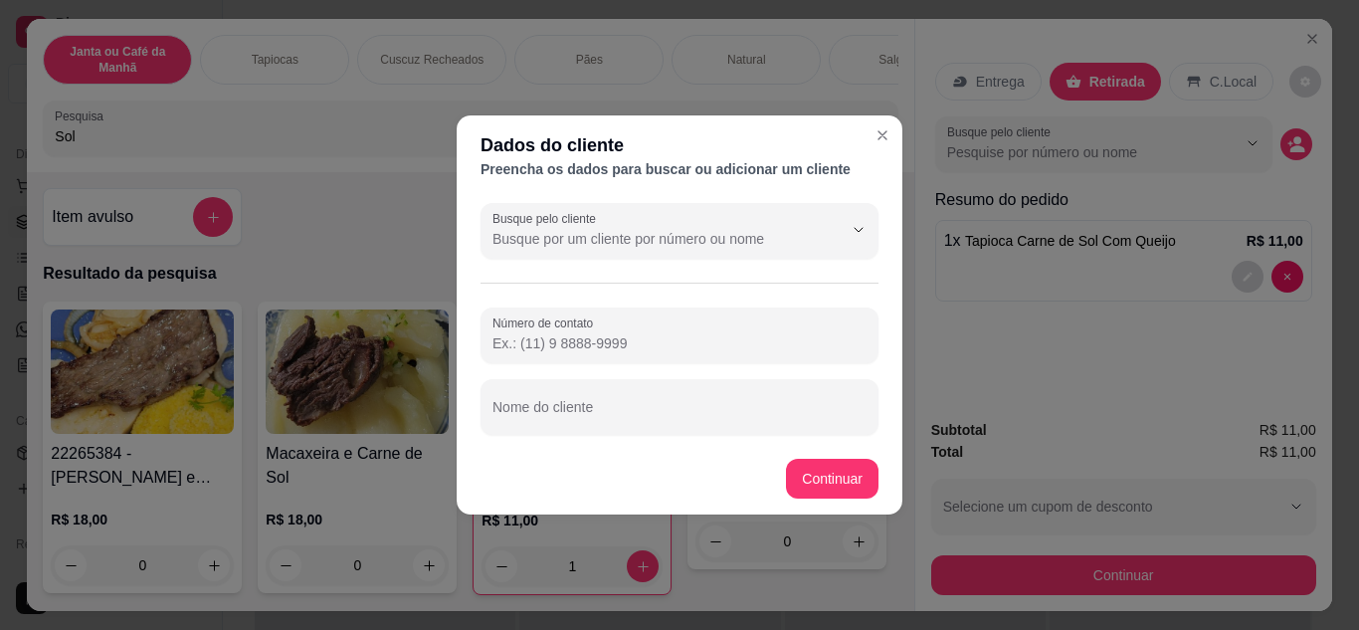
click at [653, 352] on input "Número de contato" at bounding box center [679, 343] width 374 height 20
paste input "[PHONE_NUMBER]"
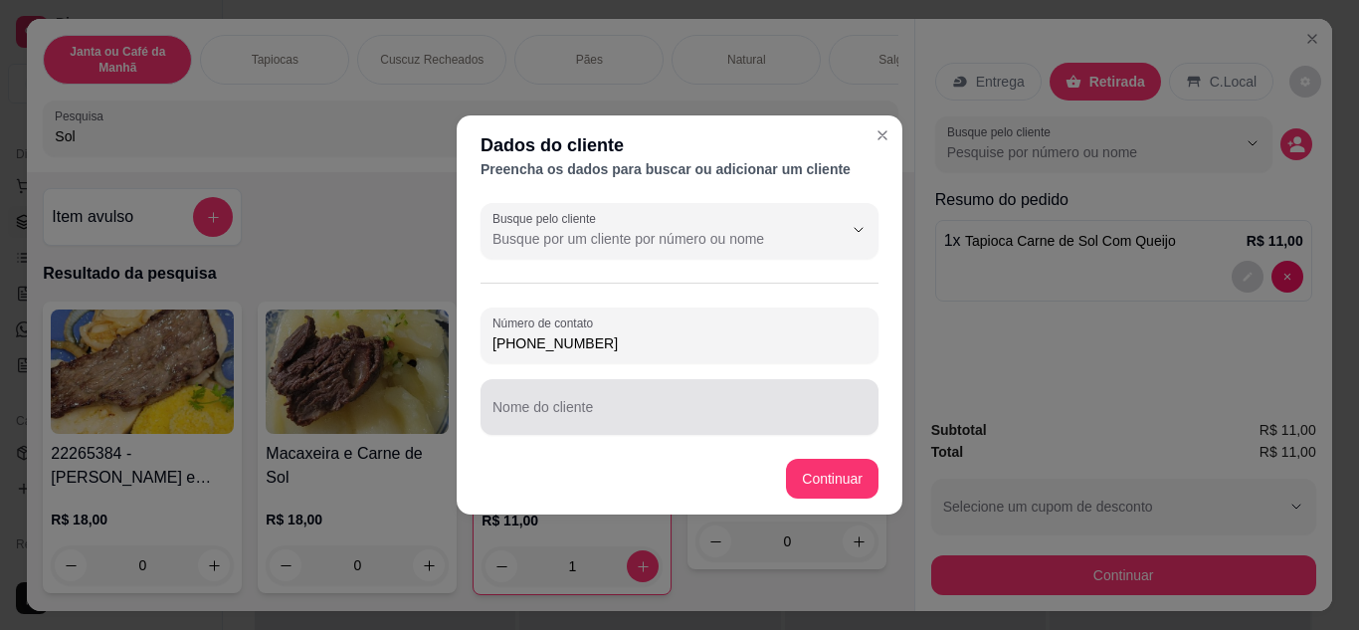
type input "[PHONE_NUMBER]"
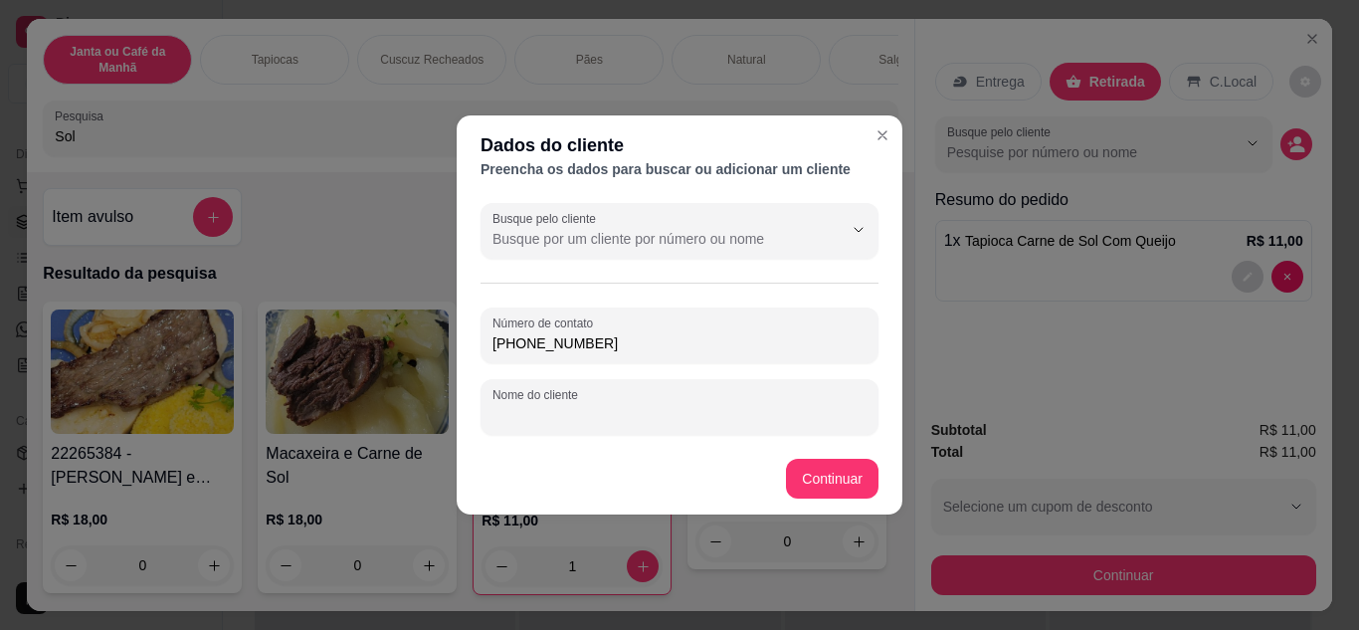
click at [696, 414] on input "Nome do cliente" at bounding box center [679, 415] width 374 height 20
type input "[PERSON_NAME]"
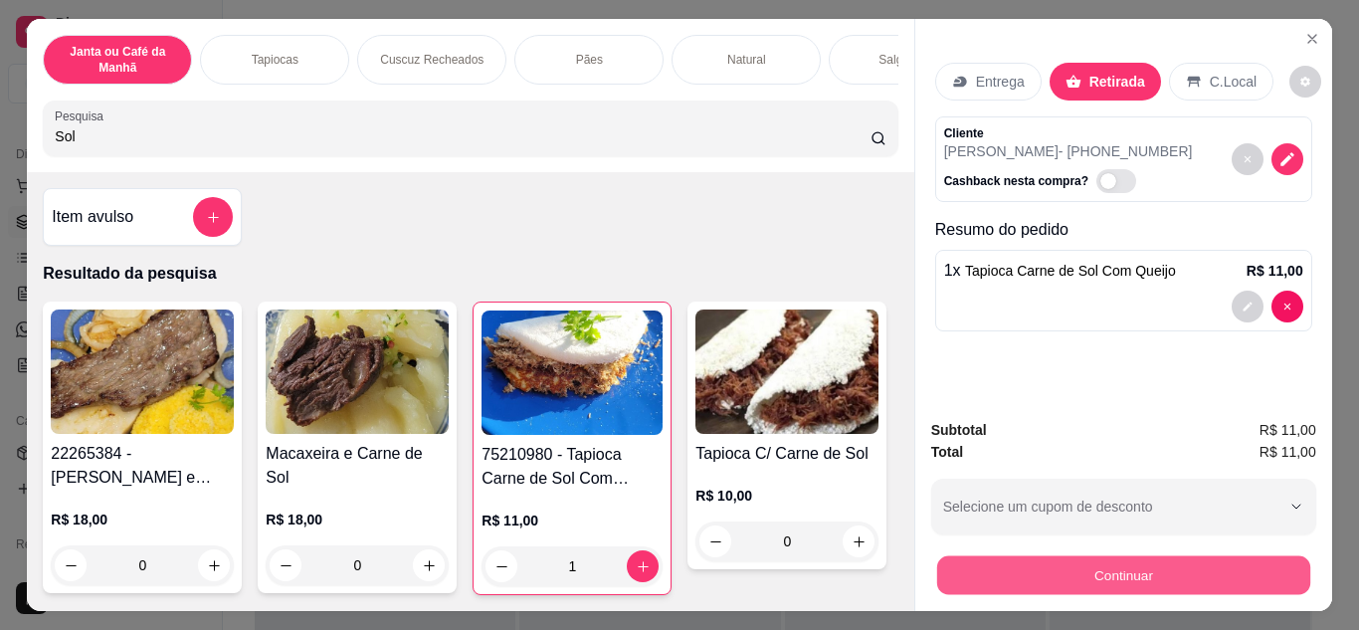
click at [1125, 568] on button "Continuar" at bounding box center [1122, 575] width 373 height 39
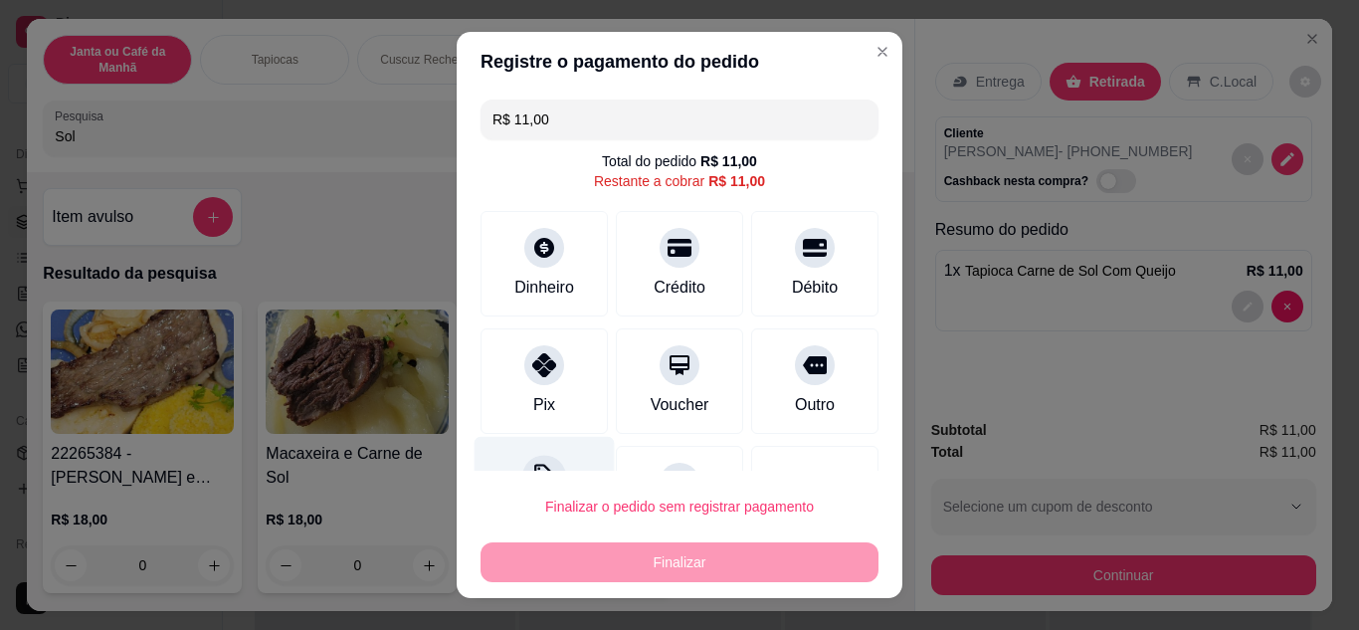
click at [569, 467] on div "Desconto" at bounding box center [544, 494] width 140 height 116
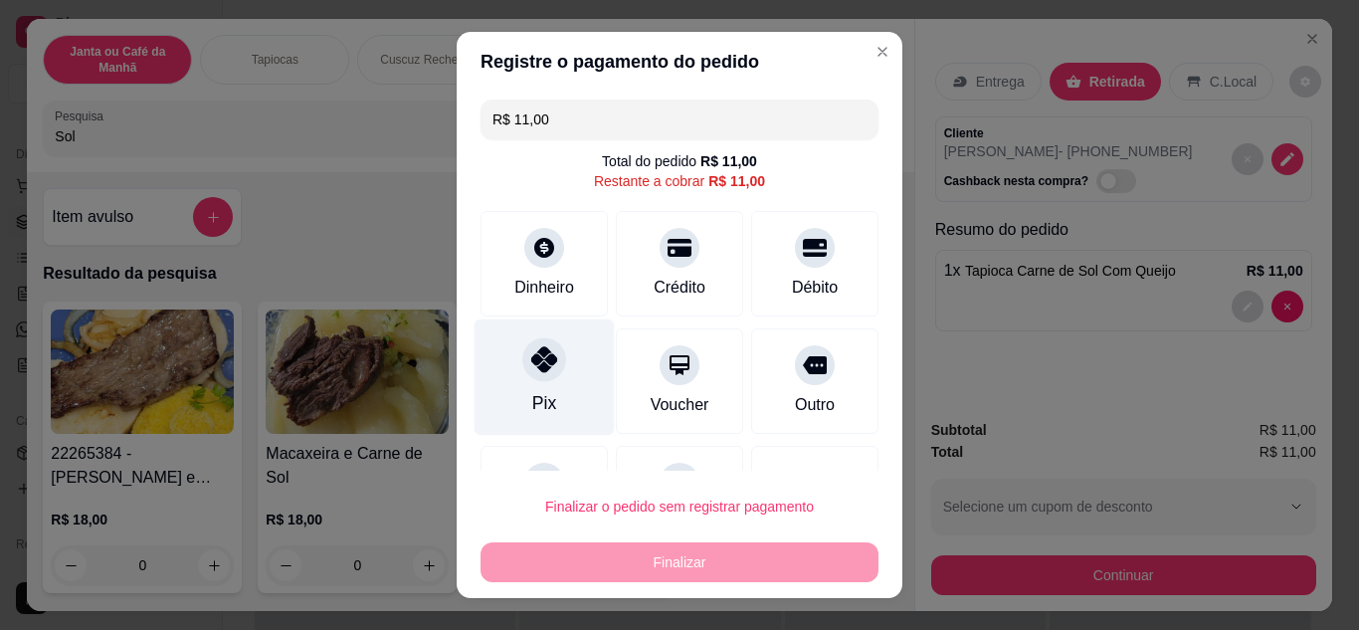
click at [556, 387] on div "Pix" at bounding box center [544, 376] width 140 height 116
type input "R$ 0,00"
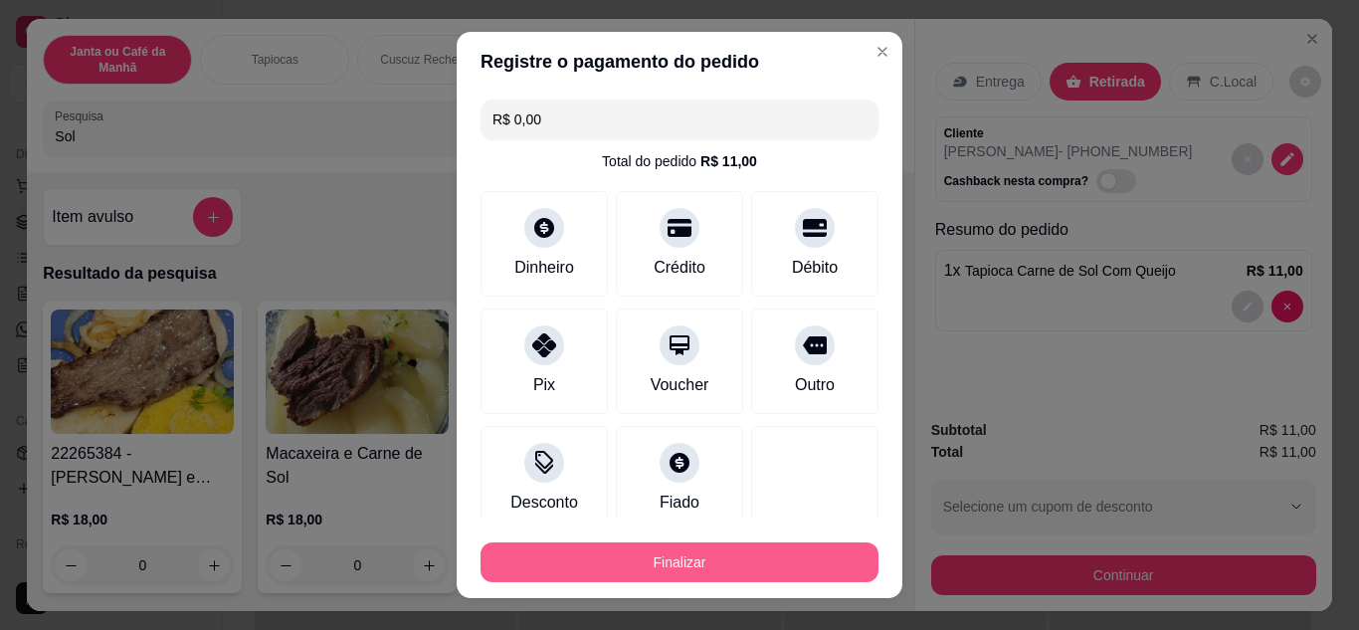
click at [710, 556] on button "Finalizar" at bounding box center [679, 562] width 398 height 40
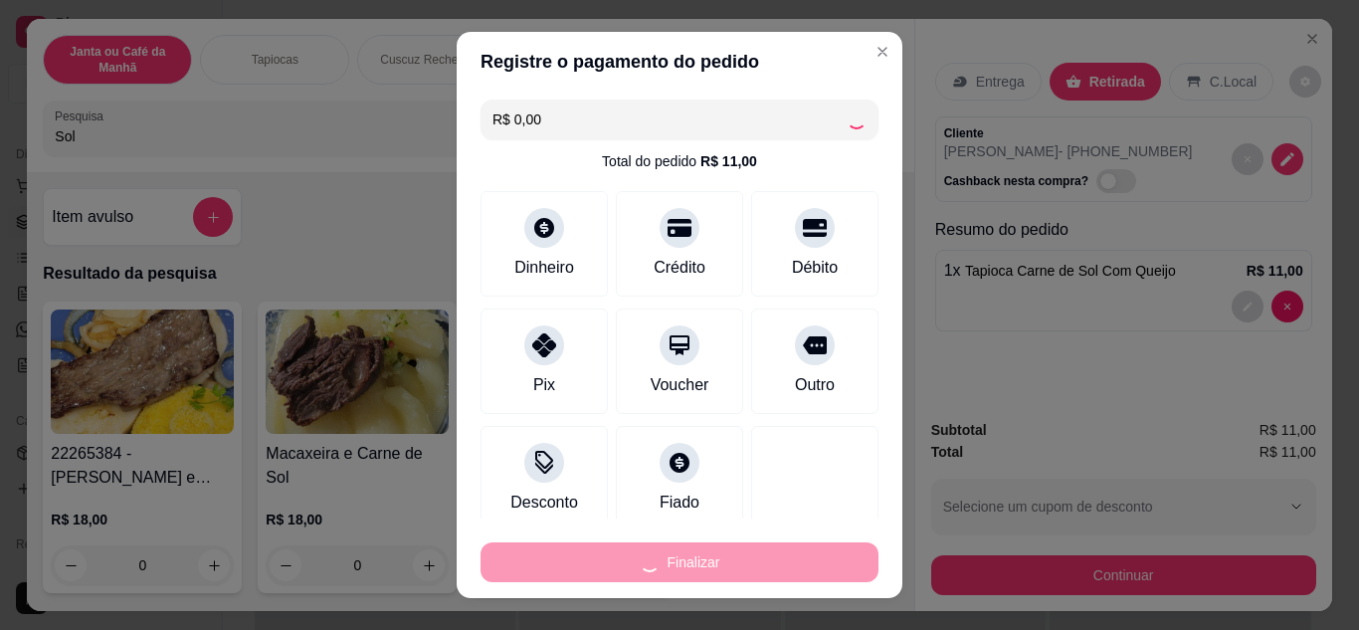
type input "0"
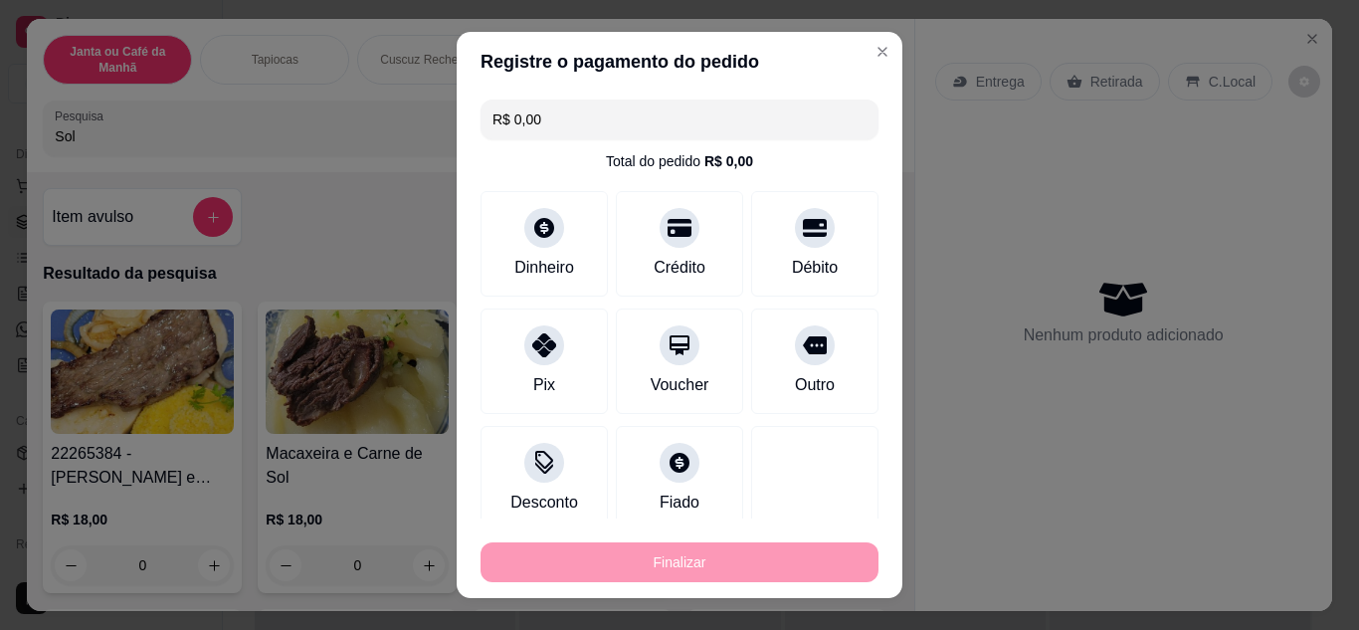
type input "-R$ 11,00"
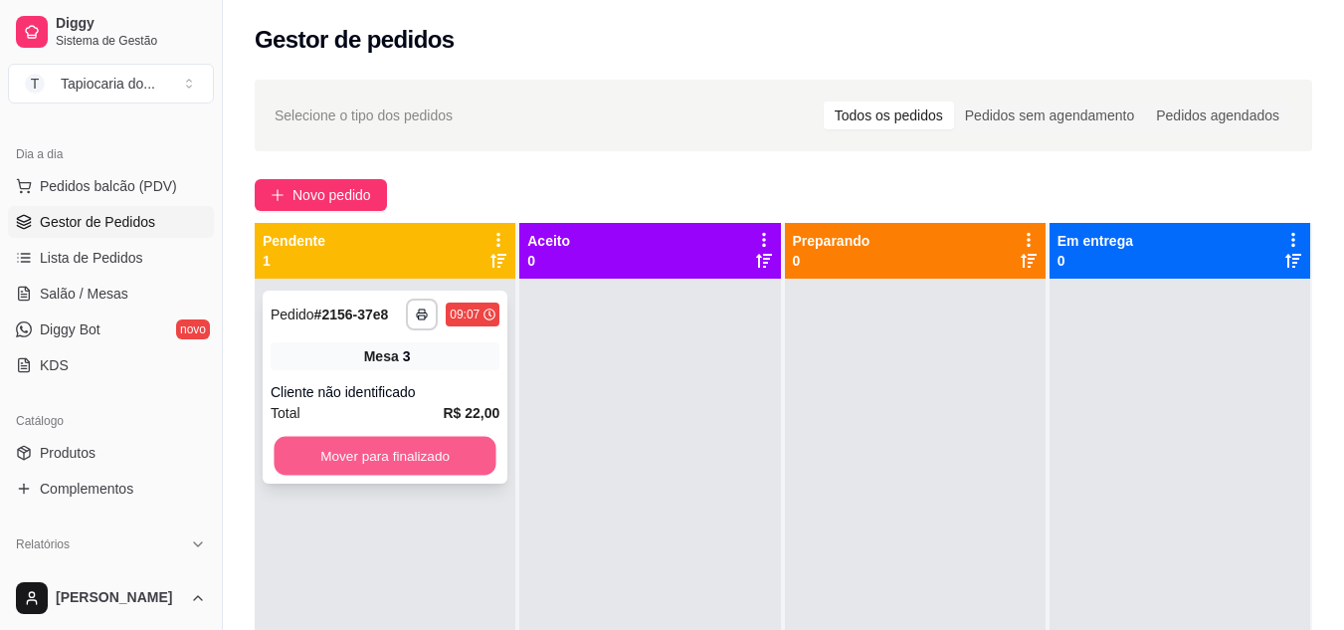
click at [440, 464] on button "Mover para finalizado" at bounding box center [385, 456] width 222 height 39
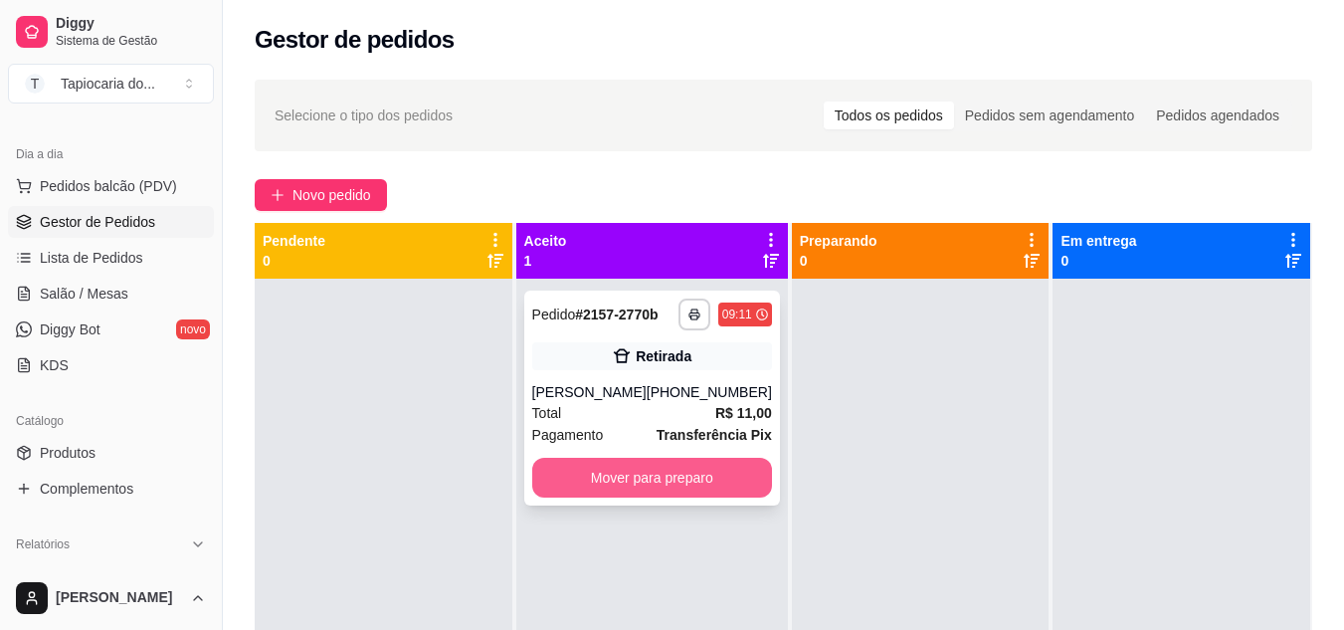
click at [661, 485] on button "Mover para preparo" at bounding box center [652, 478] width 240 height 40
